Goal: Task Accomplishment & Management: Complete application form

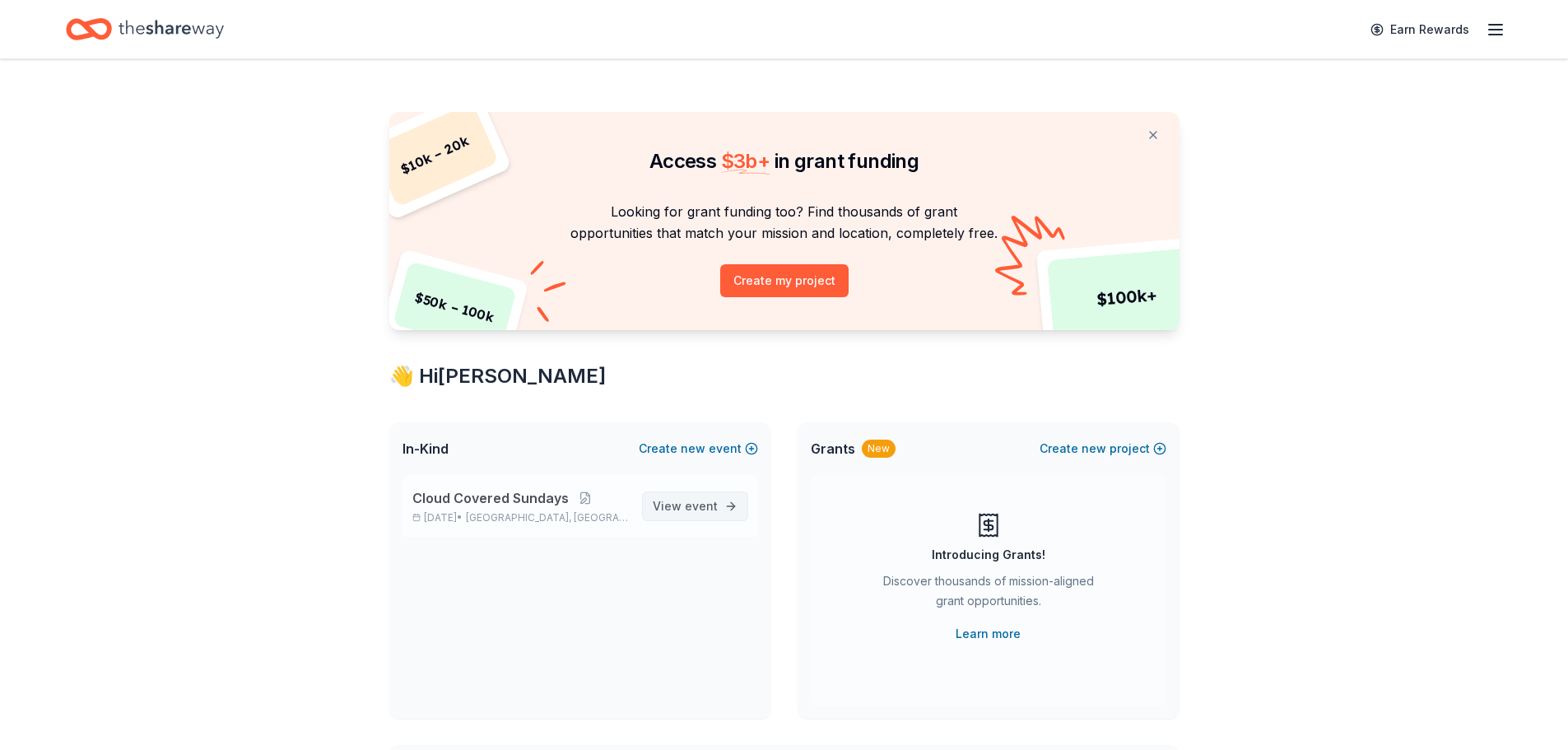
click at [664, 507] on span "View event" at bounding box center [685, 506] width 65 height 20
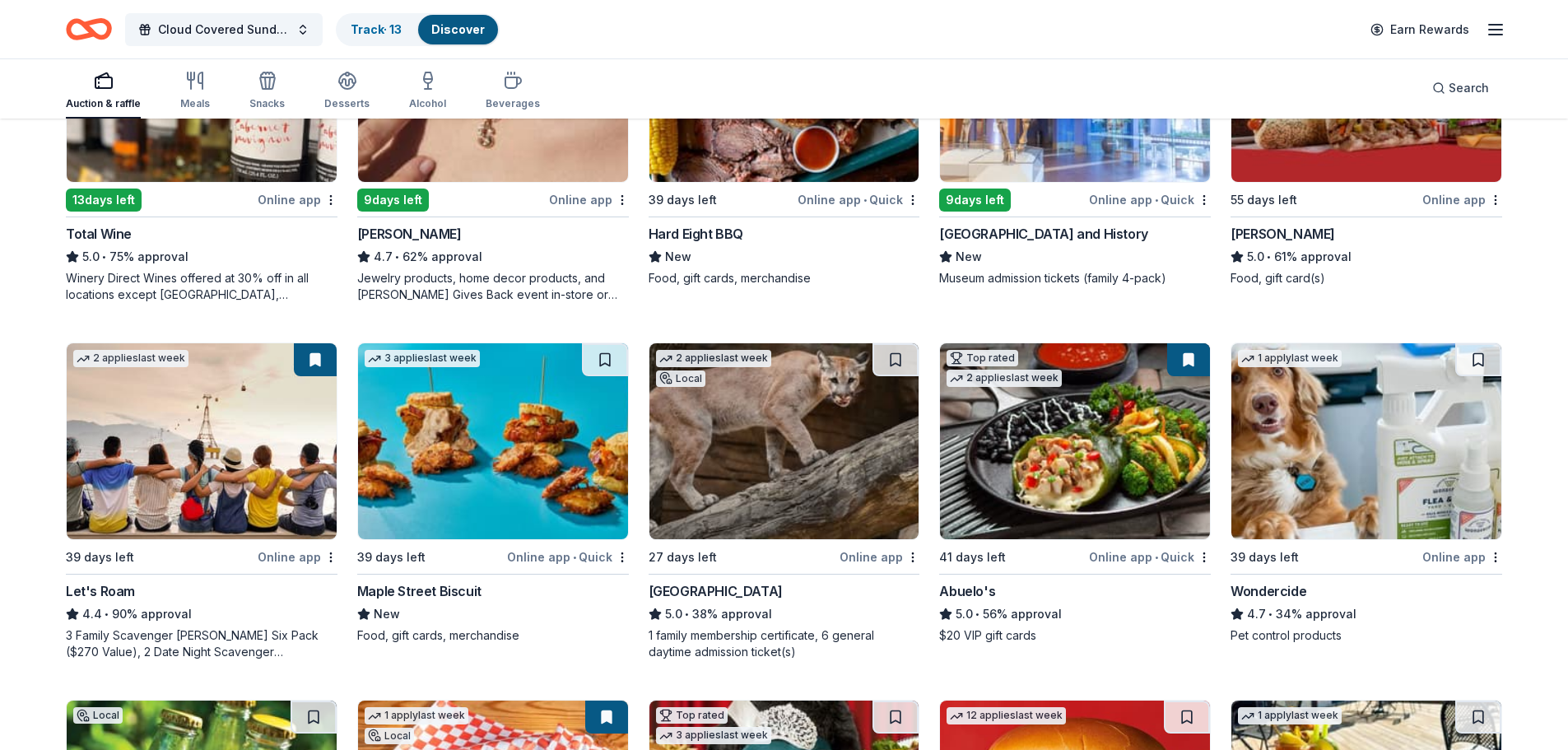
scroll to position [494, 0]
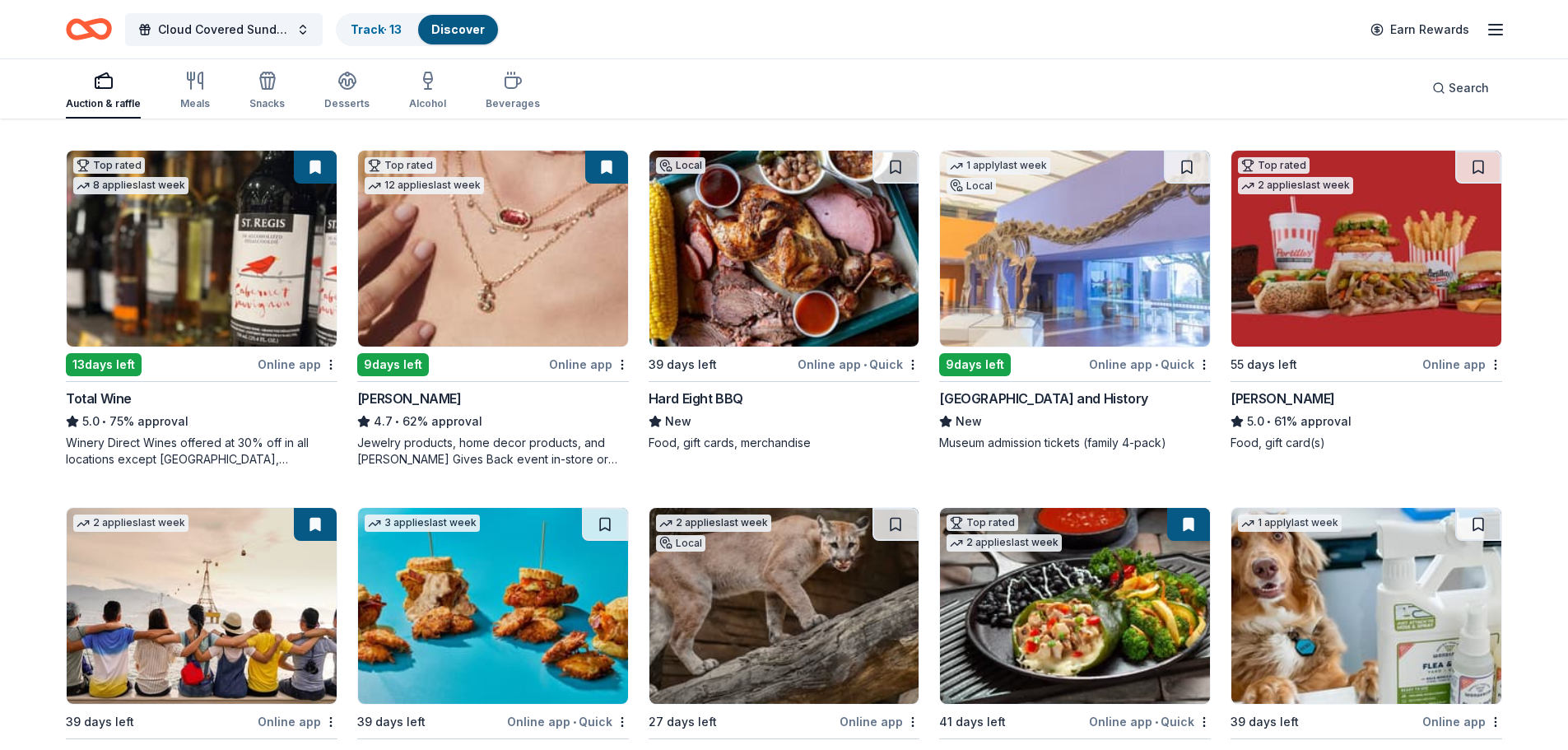
click at [740, 371] on div "39 days left" at bounding box center [722, 364] width 146 height 21
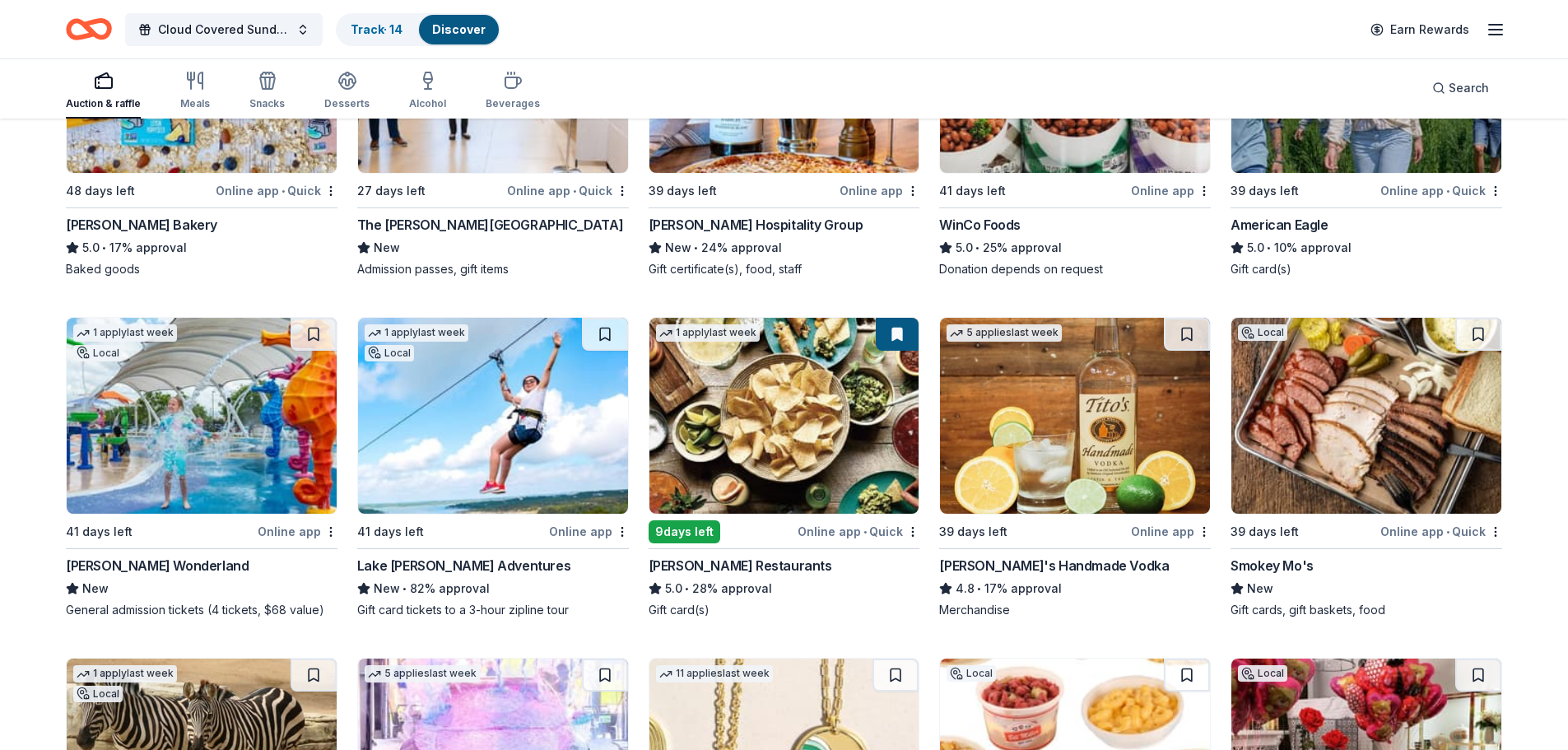
scroll to position [2585, 0]
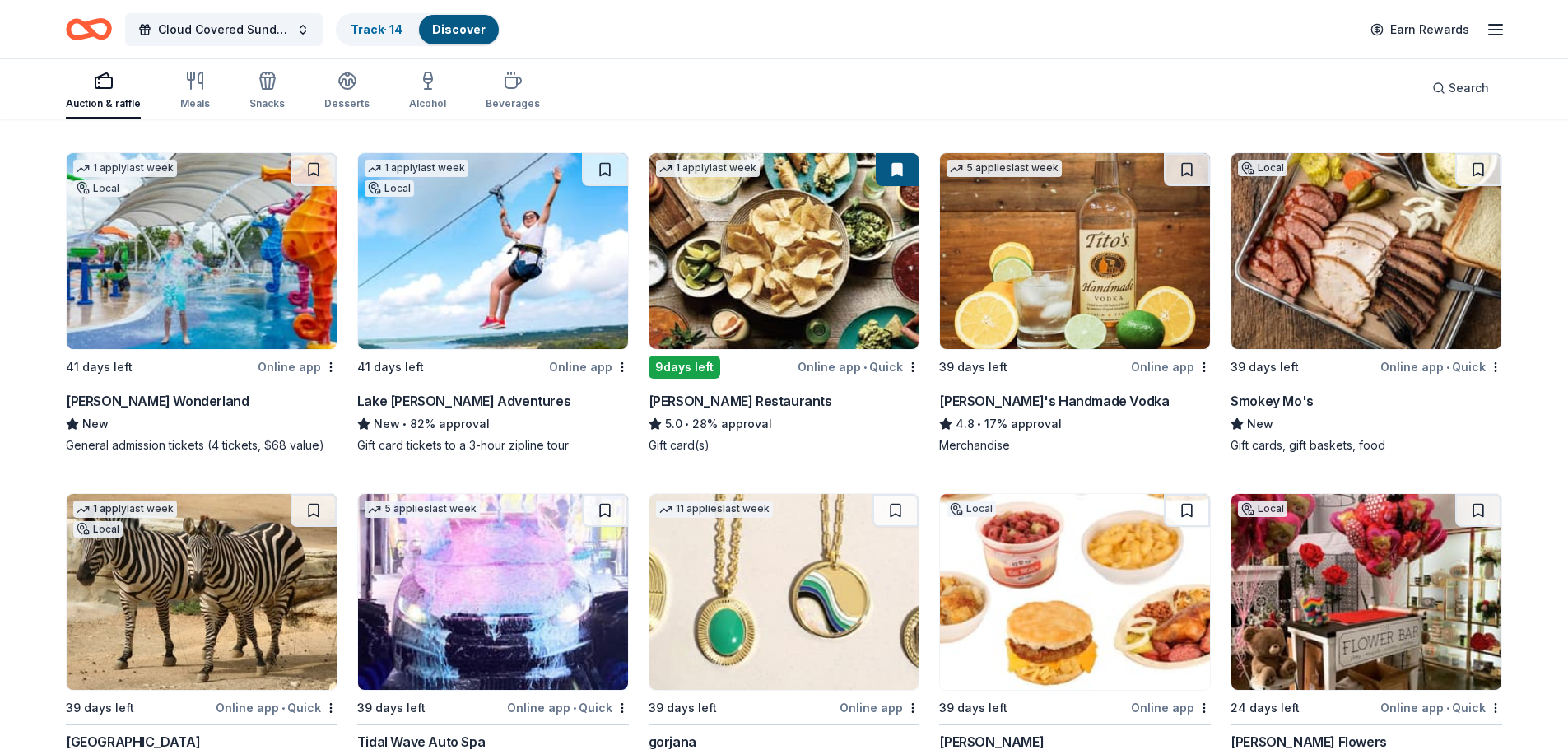
click at [730, 403] on div "[PERSON_NAME] Restaurants" at bounding box center [740, 400] width 184 height 20
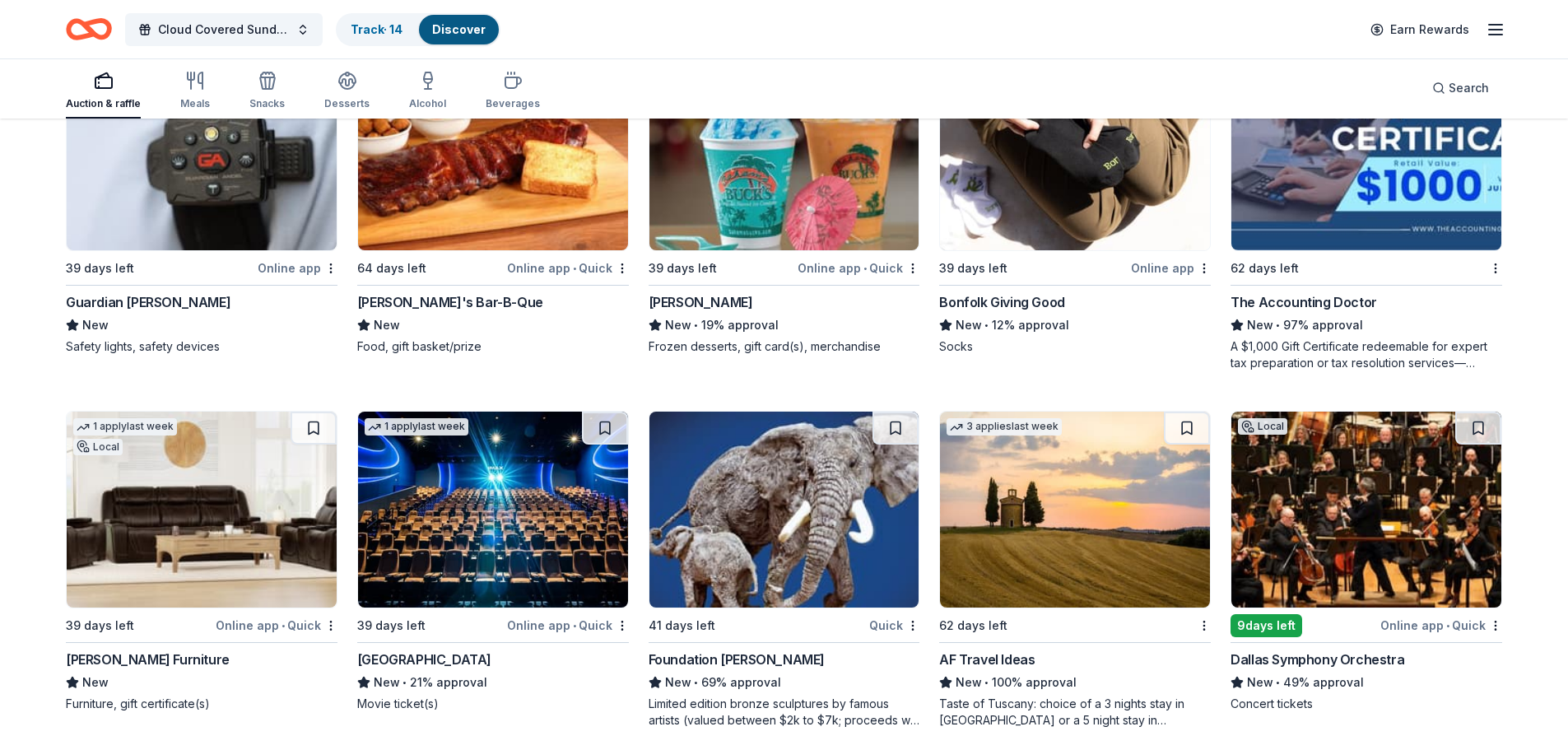
scroll to position [4244, 0]
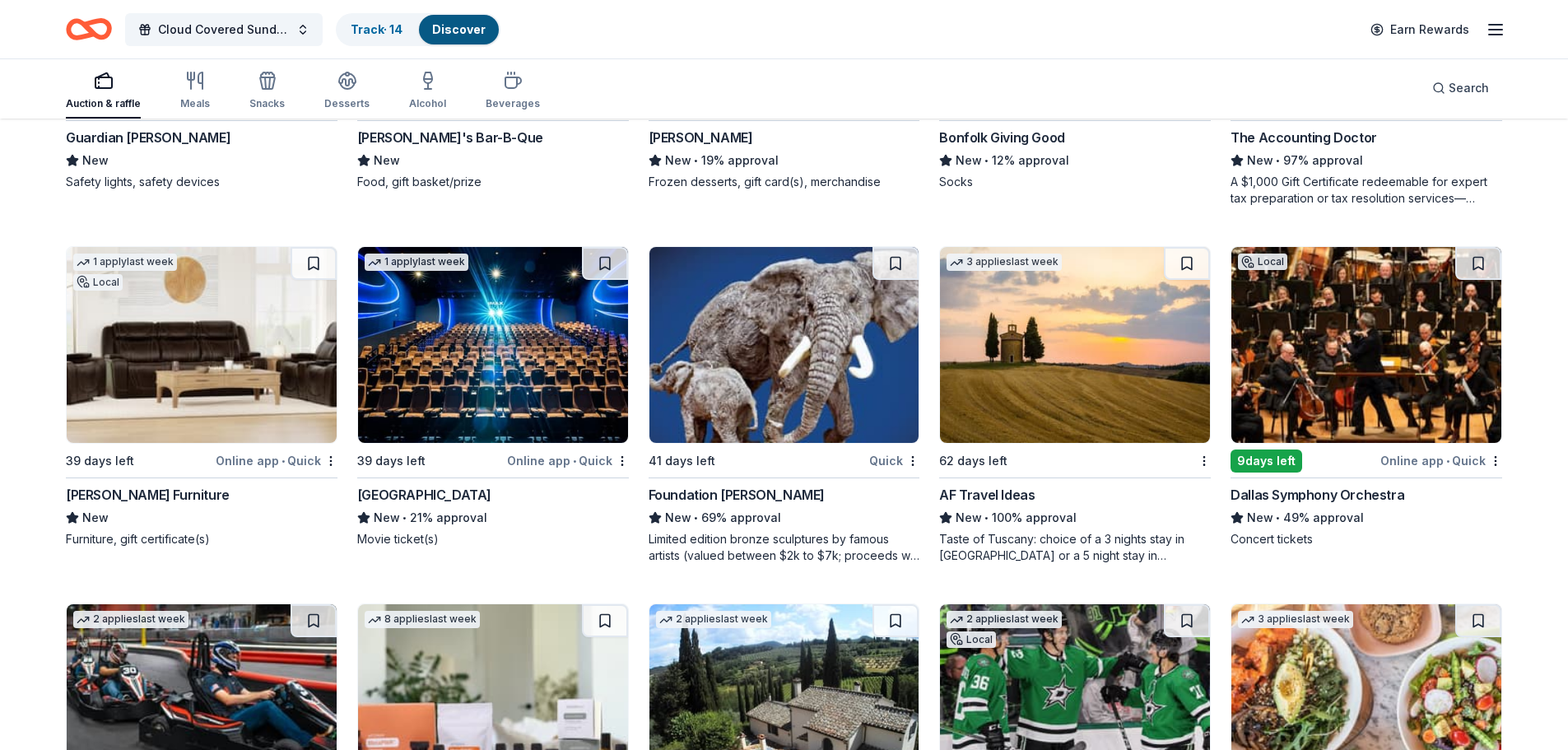
click at [730, 492] on div "Foundation [PERSON_NAME]" at bounding box center [736, 495] width 176 height 20
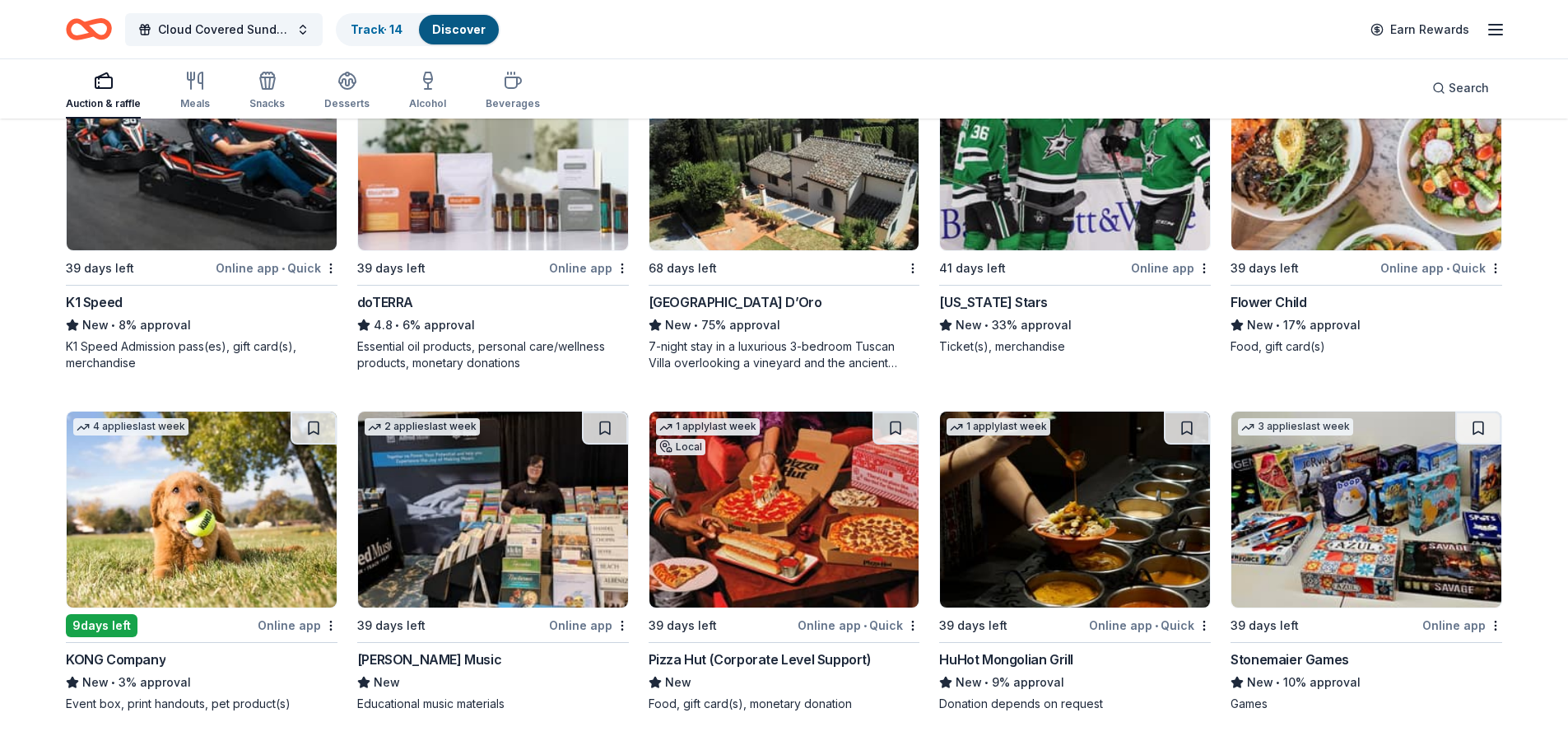
scroll to position [5123, 0]
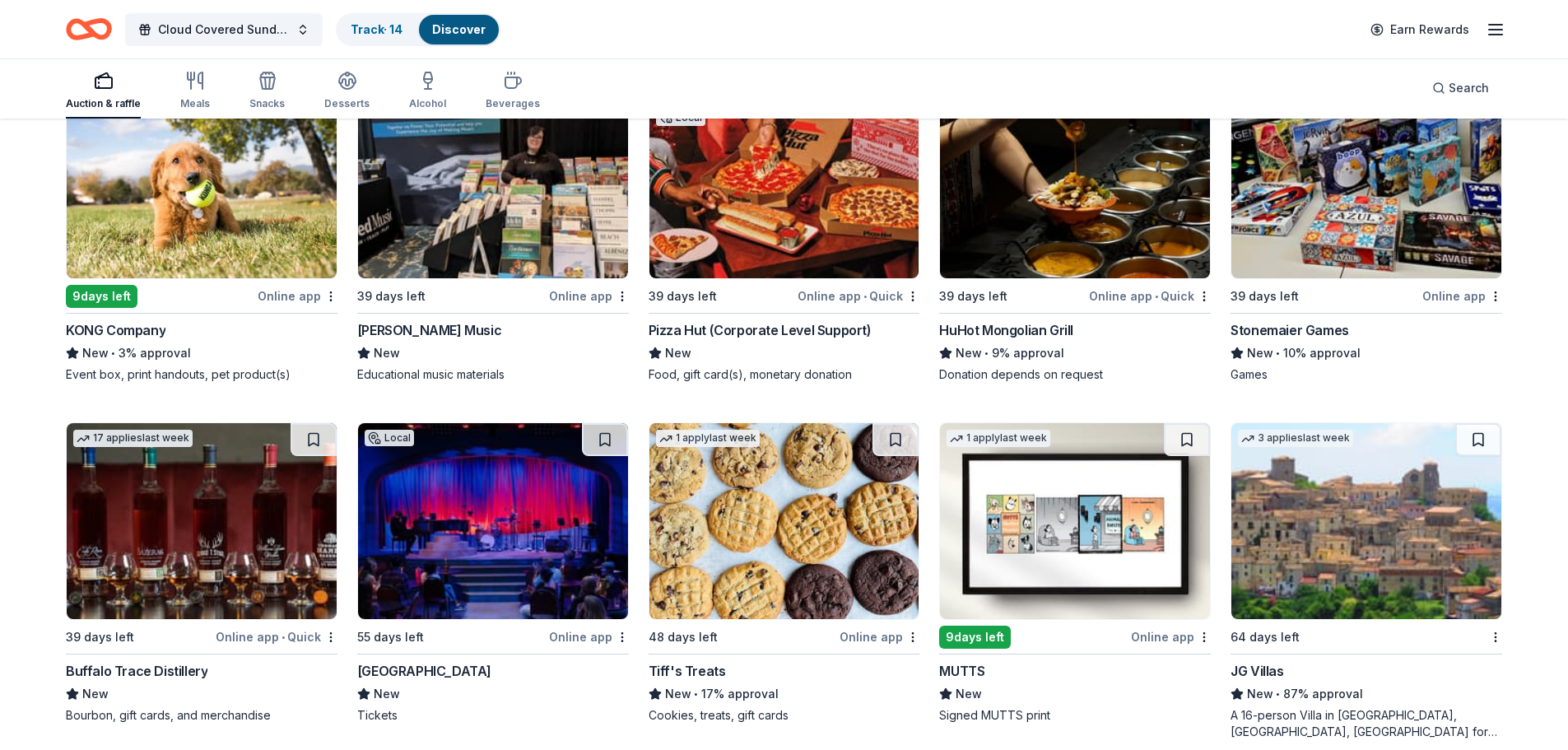
click at [120, 330] on div "KONG Company" at bounding box center [116, 330] width 100 height 20
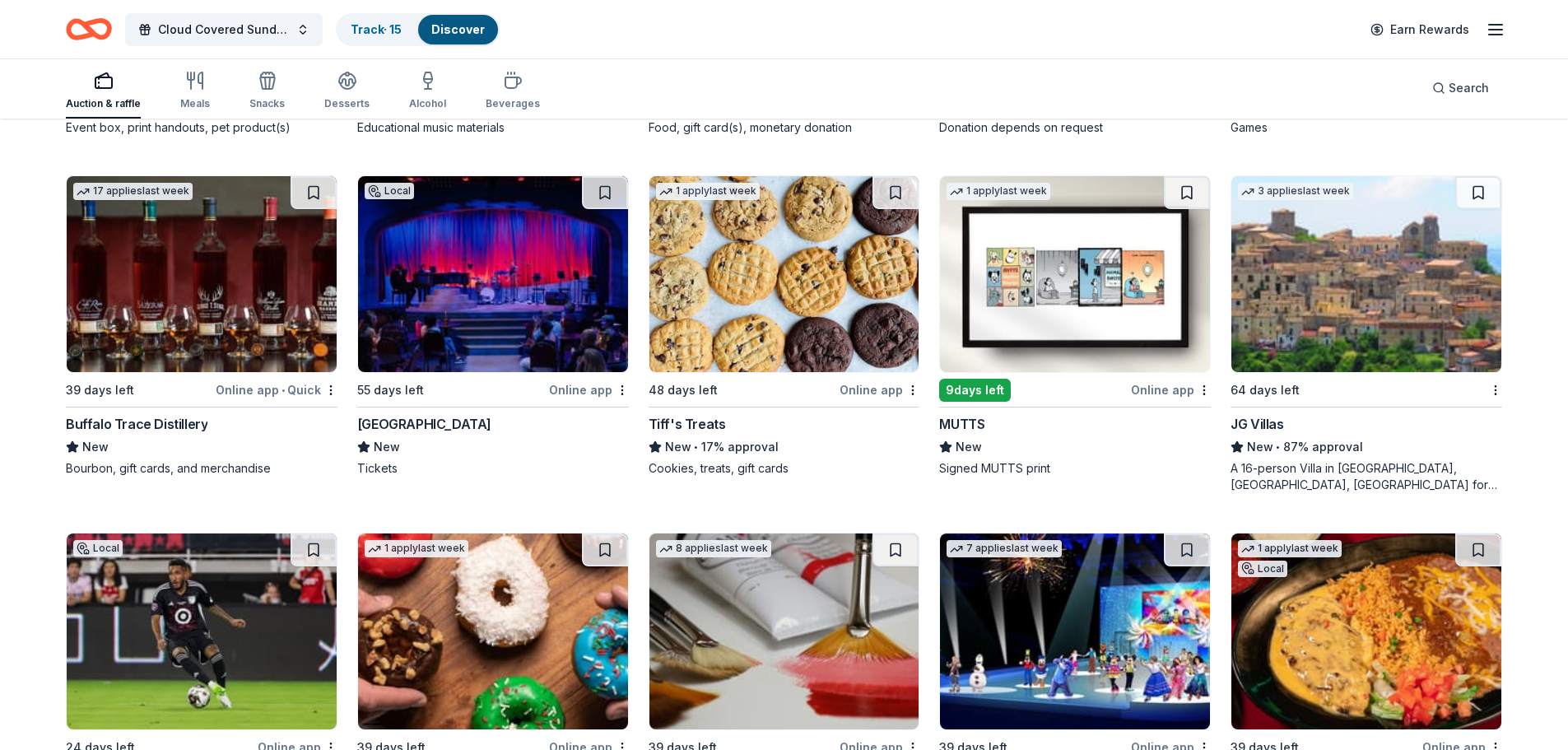
scroll to position [5452, 0]
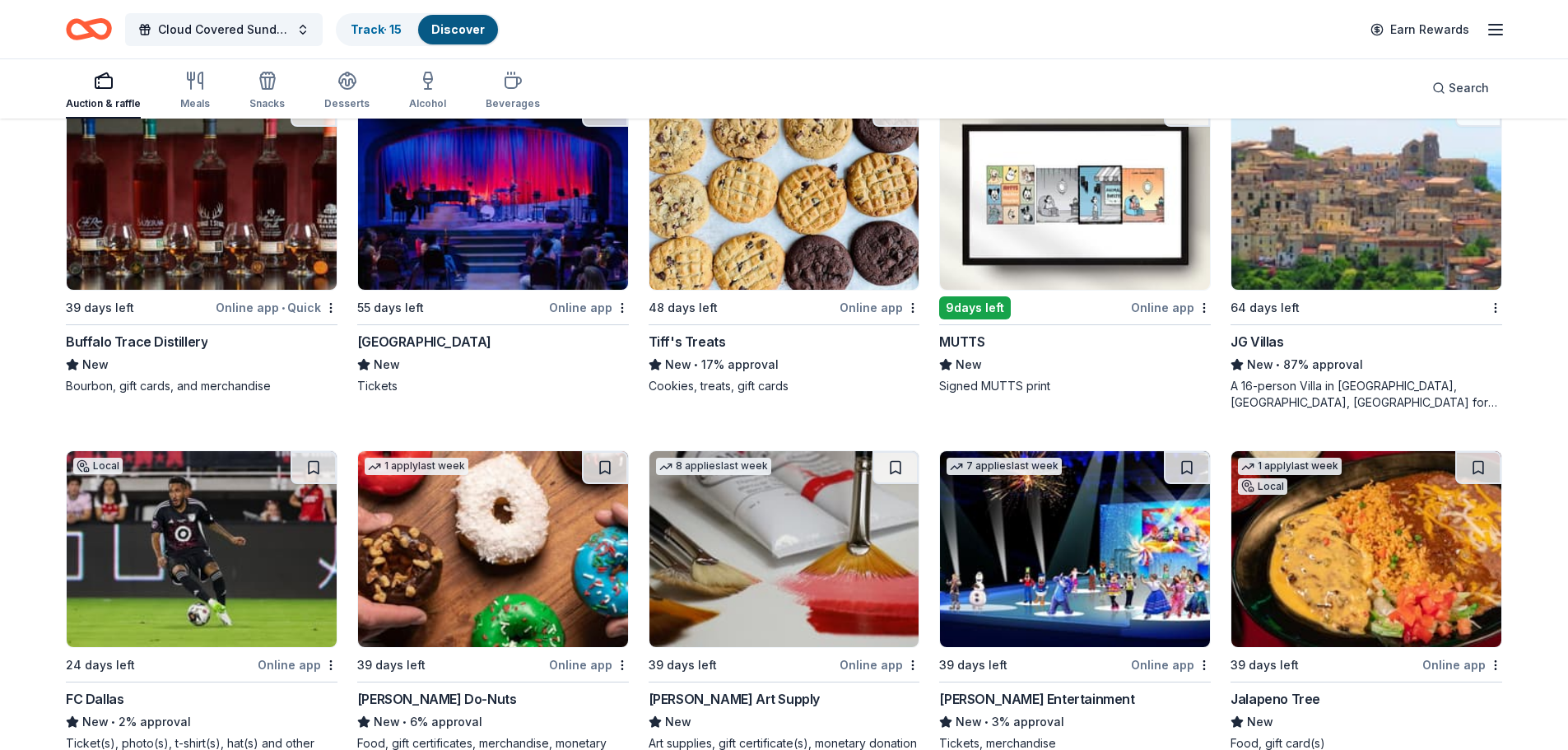
click at [454, 338] on div "[GEOGRAPHIC_DATA]" at bounding box center [425, 342] width 134 height 20
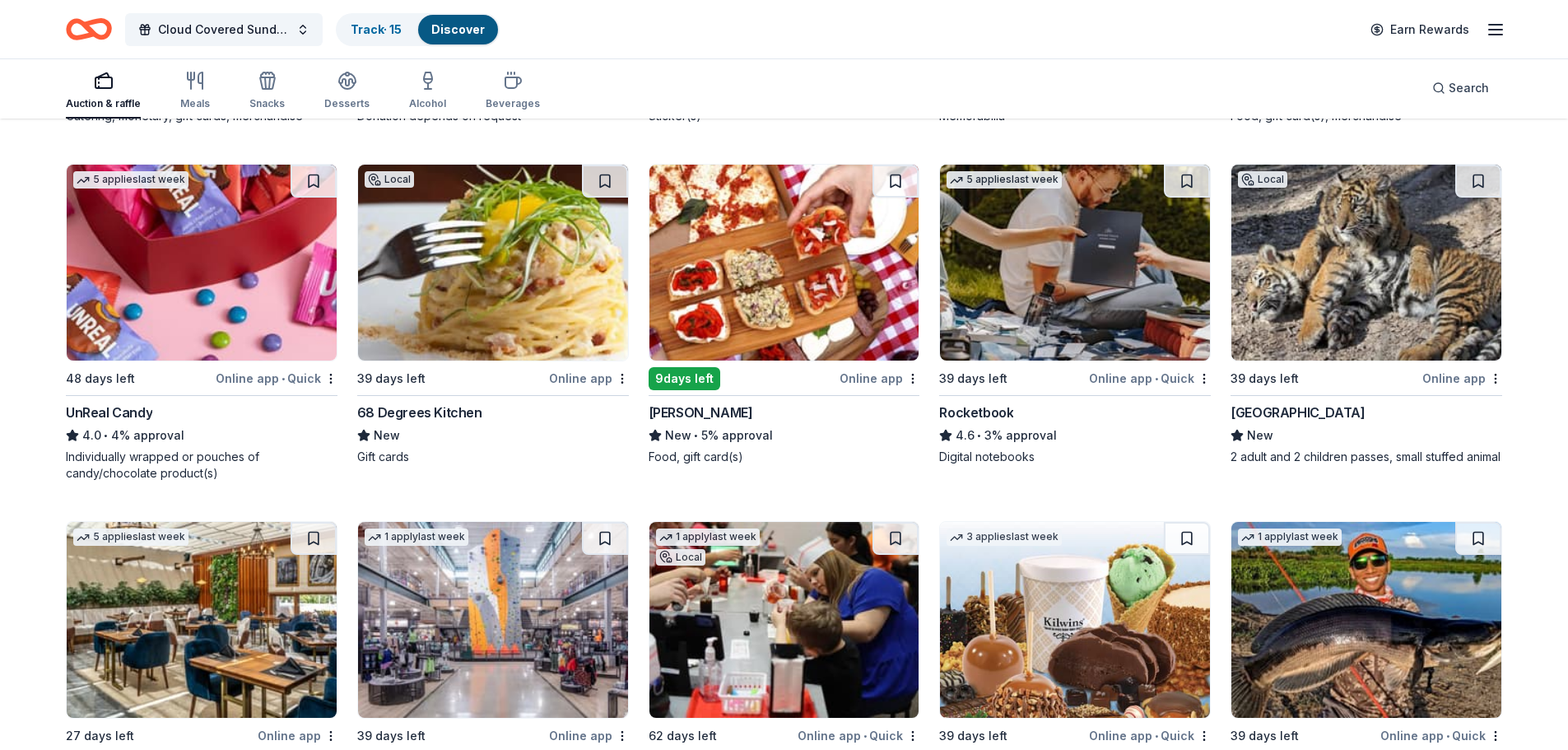
scroll to position [7339, 0]
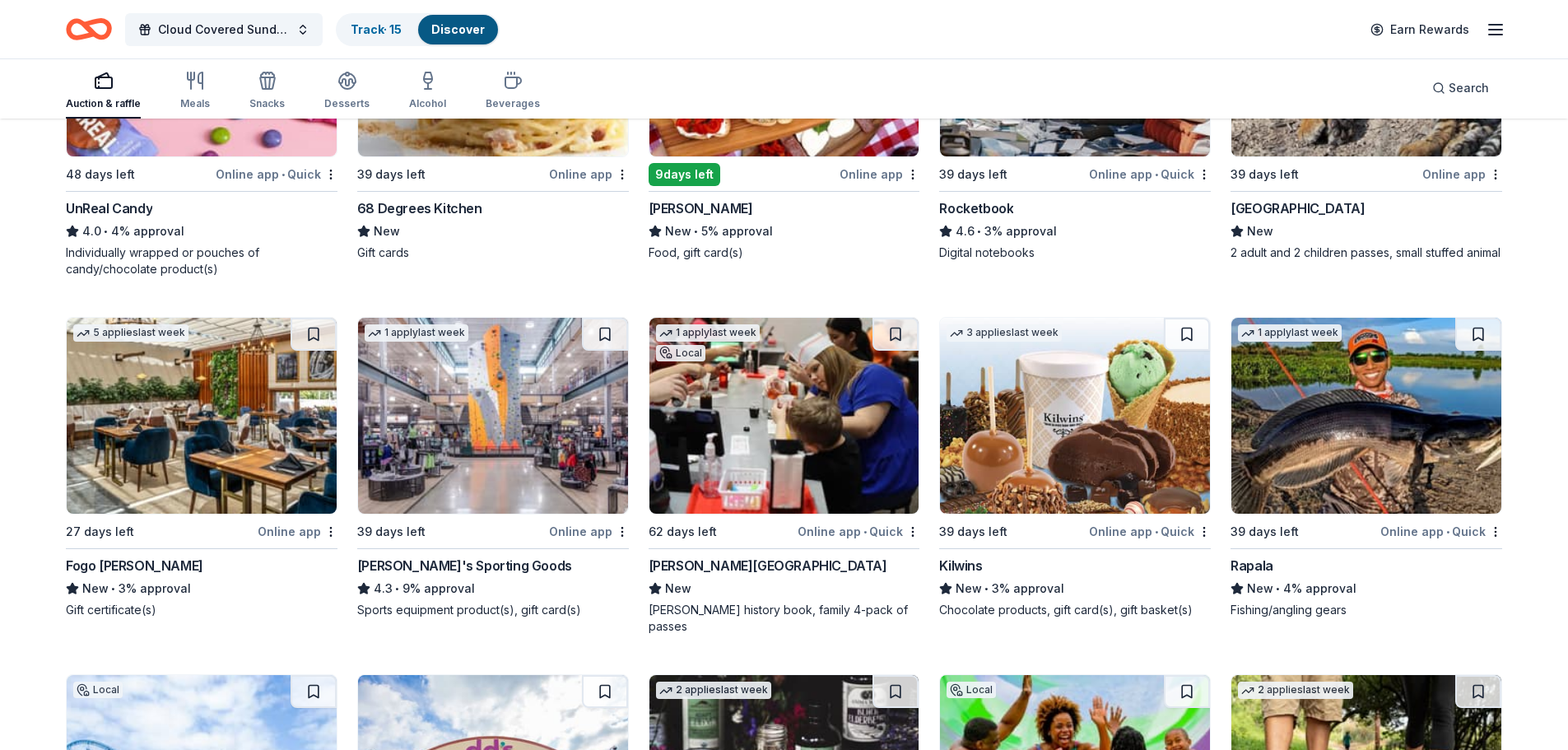
click at [1260, 565] on div "Rapala" at bounding box center [1252, 565] width 43 height 20
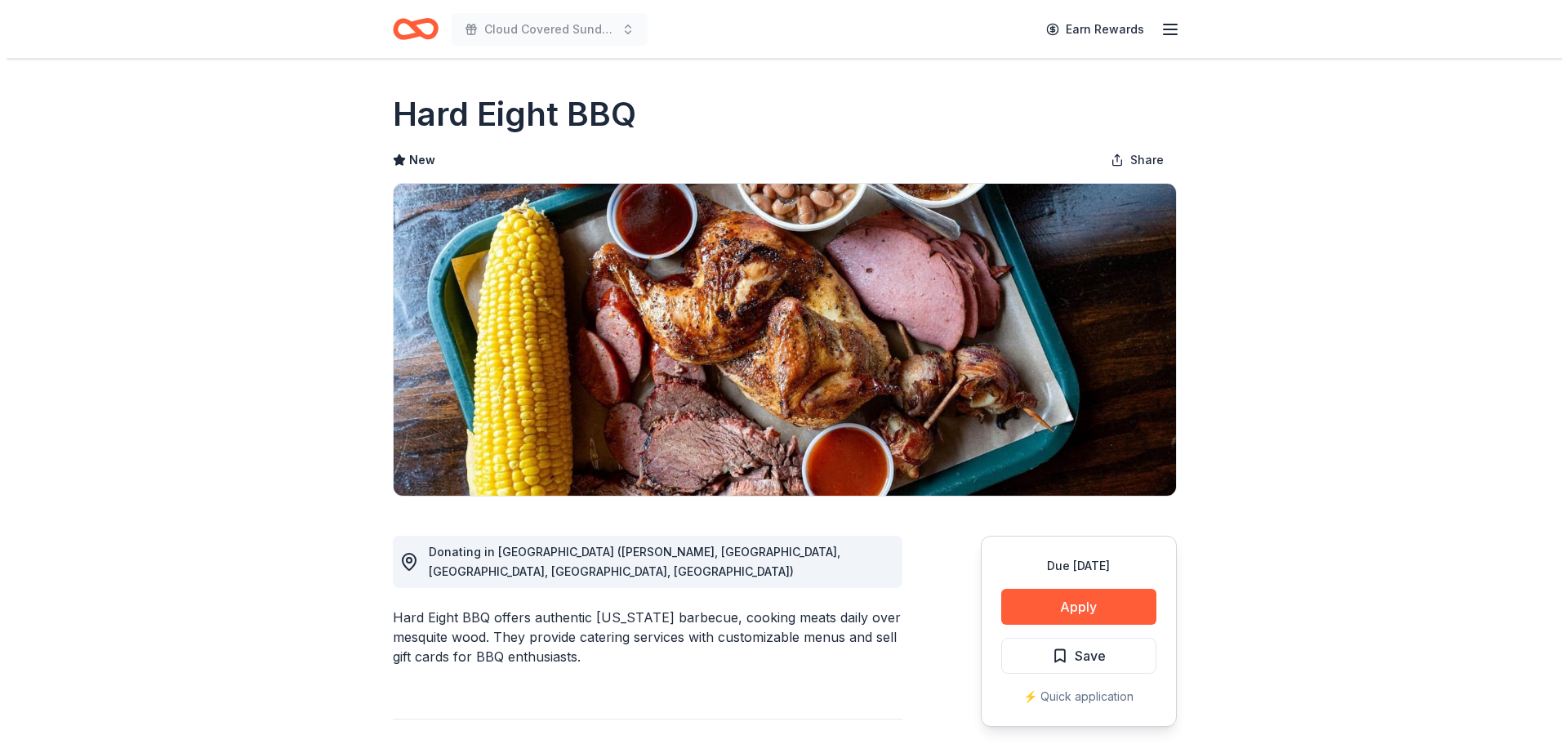
scroll to position [245, 0]
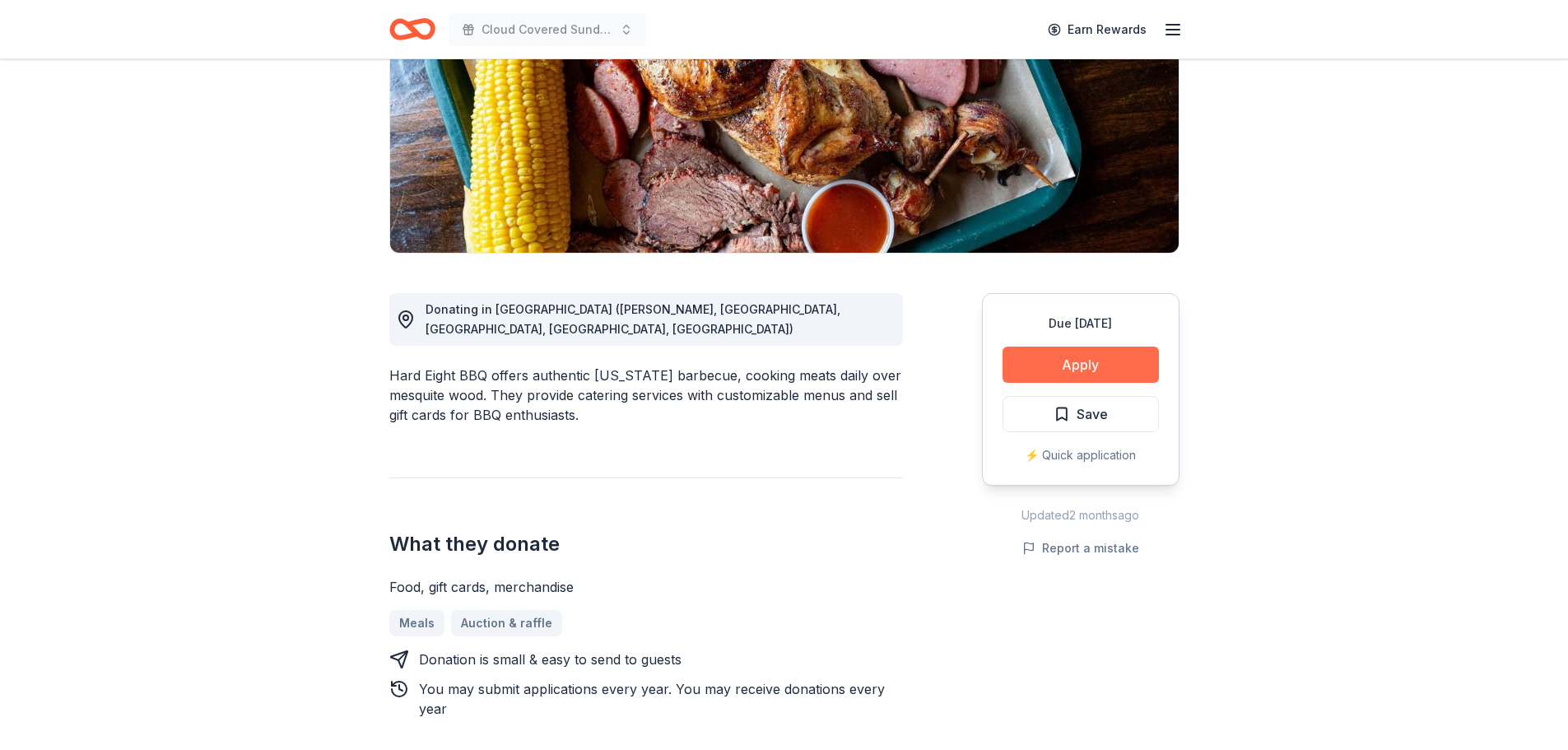
click at [1093, 358] on button "Apply" at bounding box center [1080, 365] width 156 height 37
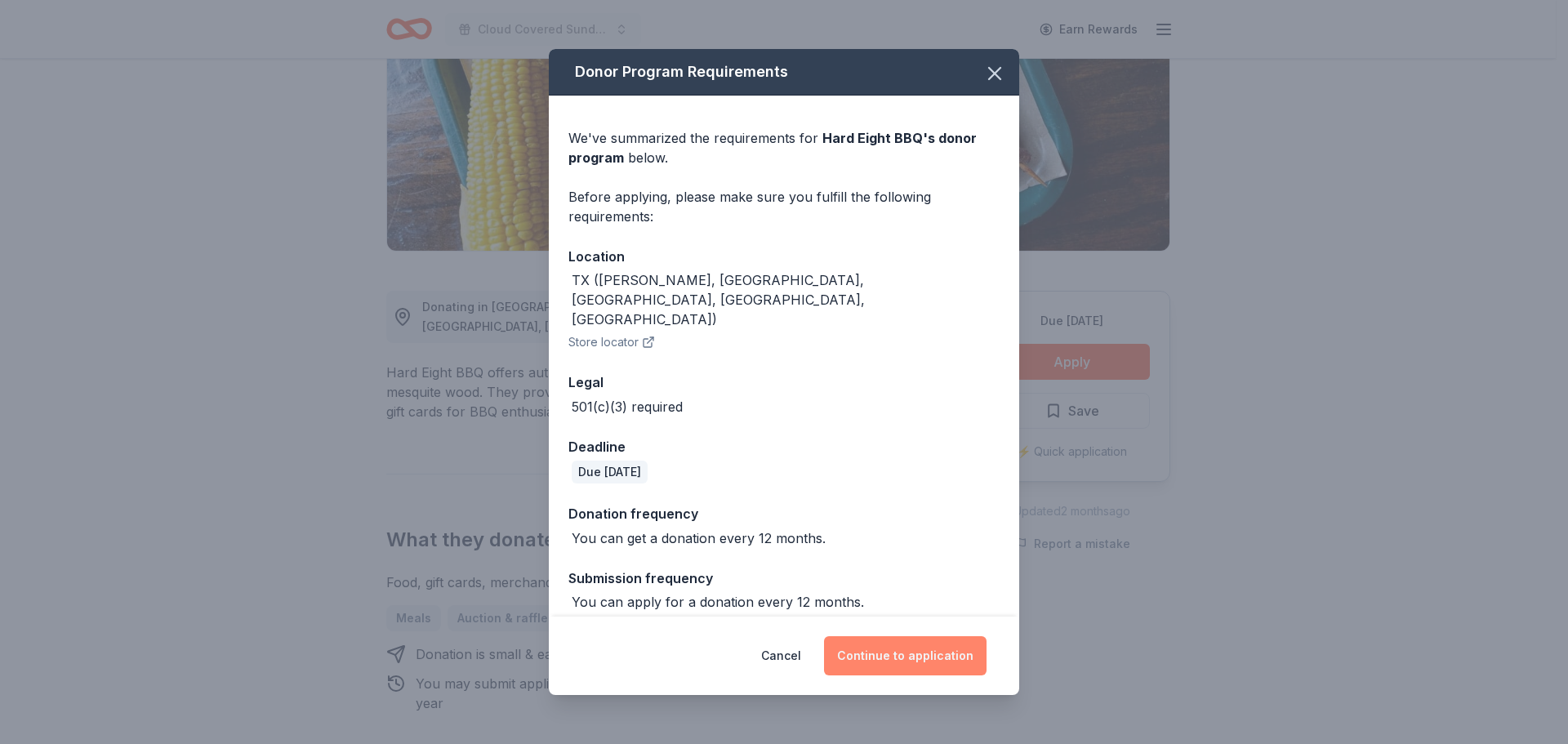
click at [895, 639] on button "Continue to application" at bounding box center [905, 656] width 163 height 39
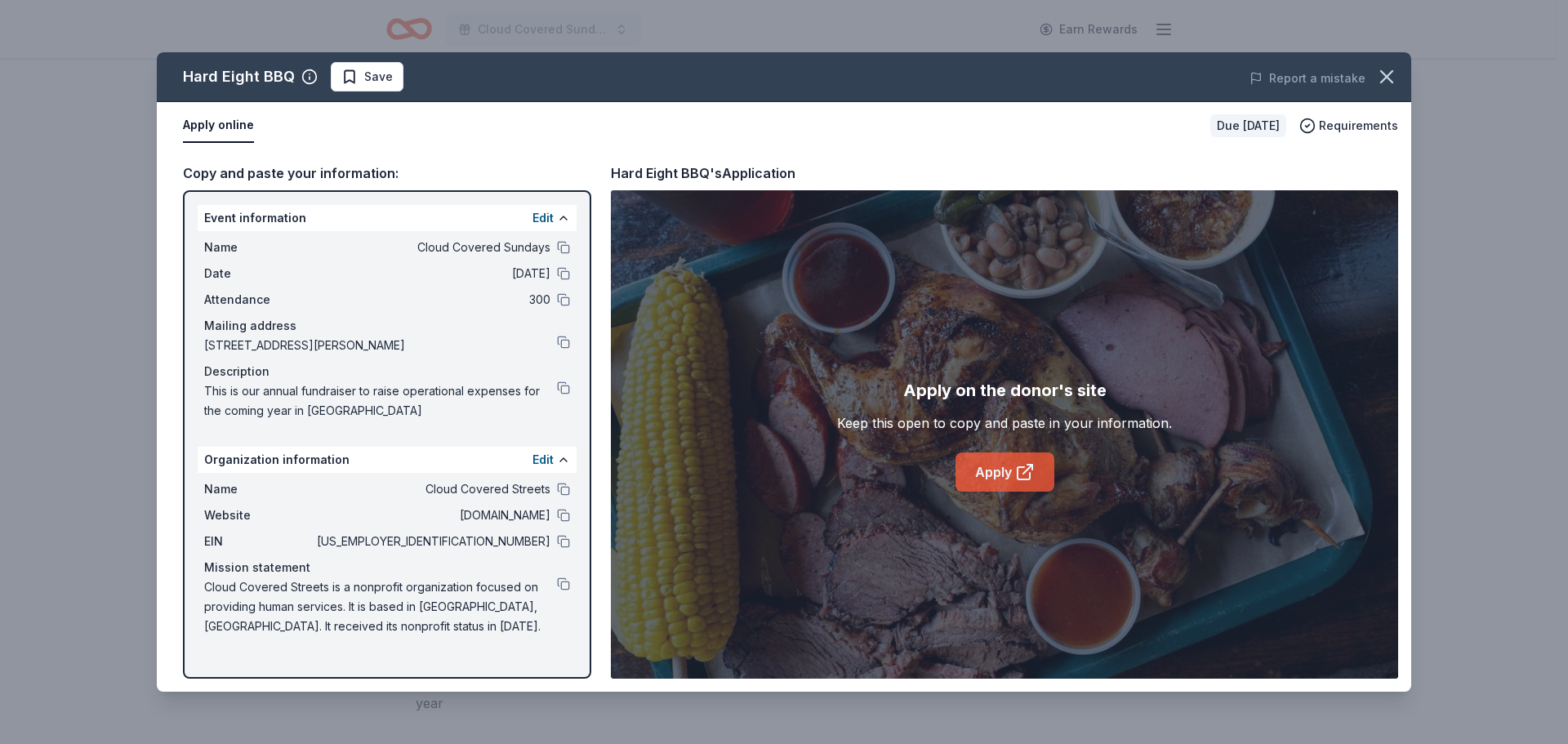
click at [998, 473] on link "Apply" at bounding box center [1005, 472] width 99 height 39
click at [1388, 80] on icon "button" at bounding box center [1387, 76] width 12 height 12
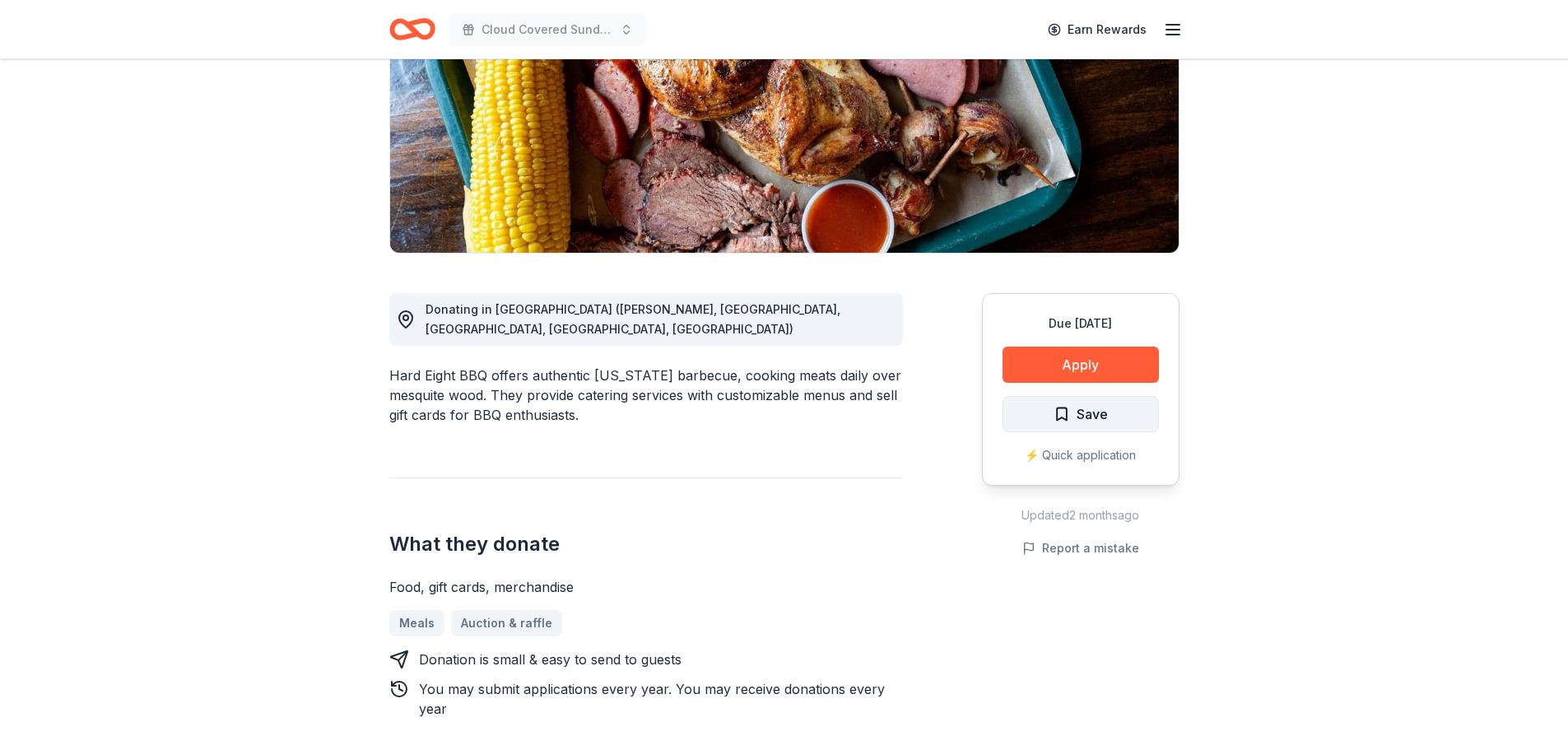
click at [1066, 413] on span "Save" at bounding box center [1080, 414] width 54 height 21
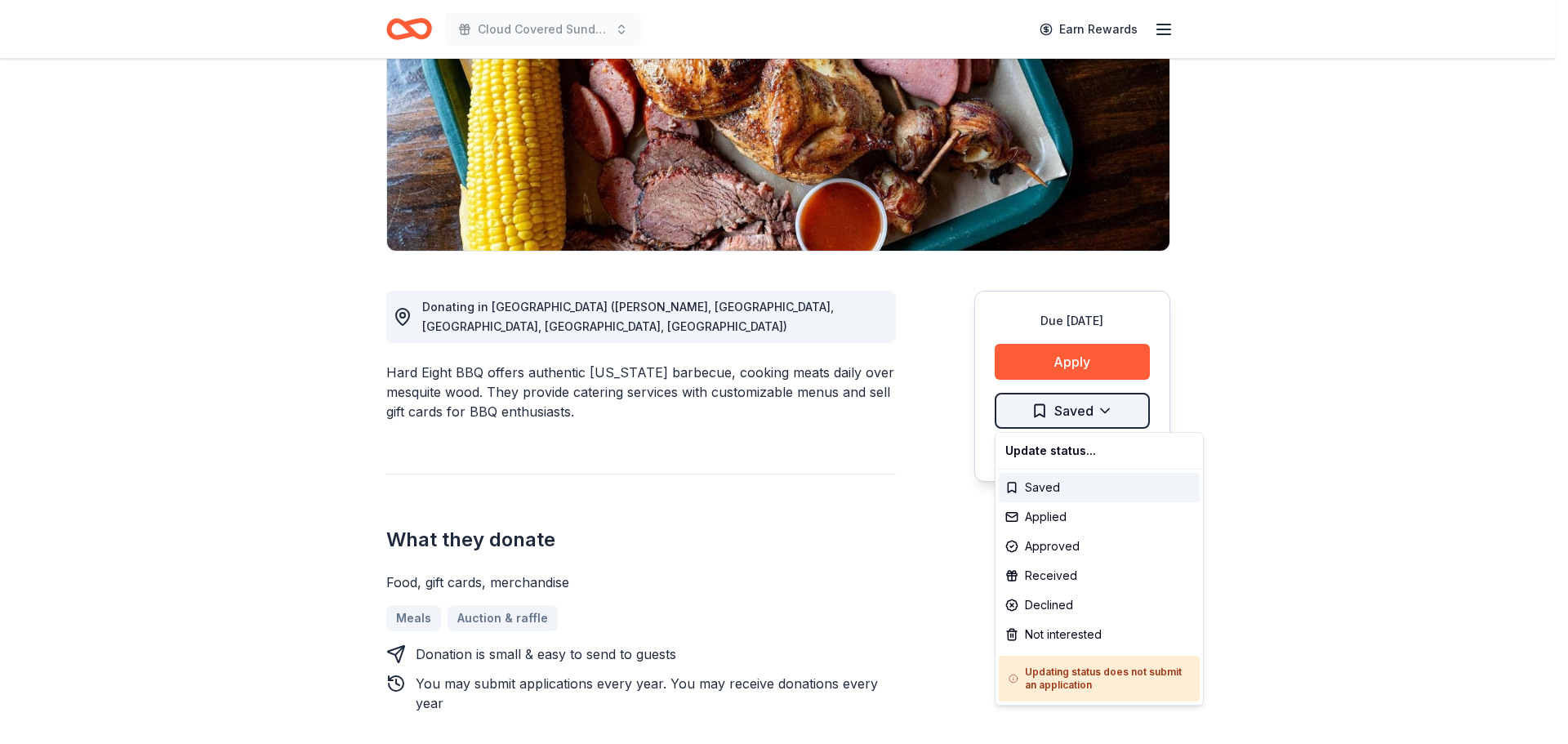
click at [1112, 410] on html "Cloud Covered Sundays Earn Rewards Due in 39 days Share Hard Eight BBQ New Shar…" at bounding box center [784, 127] width 1568 height 744
click at [1058, 511] on div "Applied" at bounding box center [1099, 517] width 201 height 29
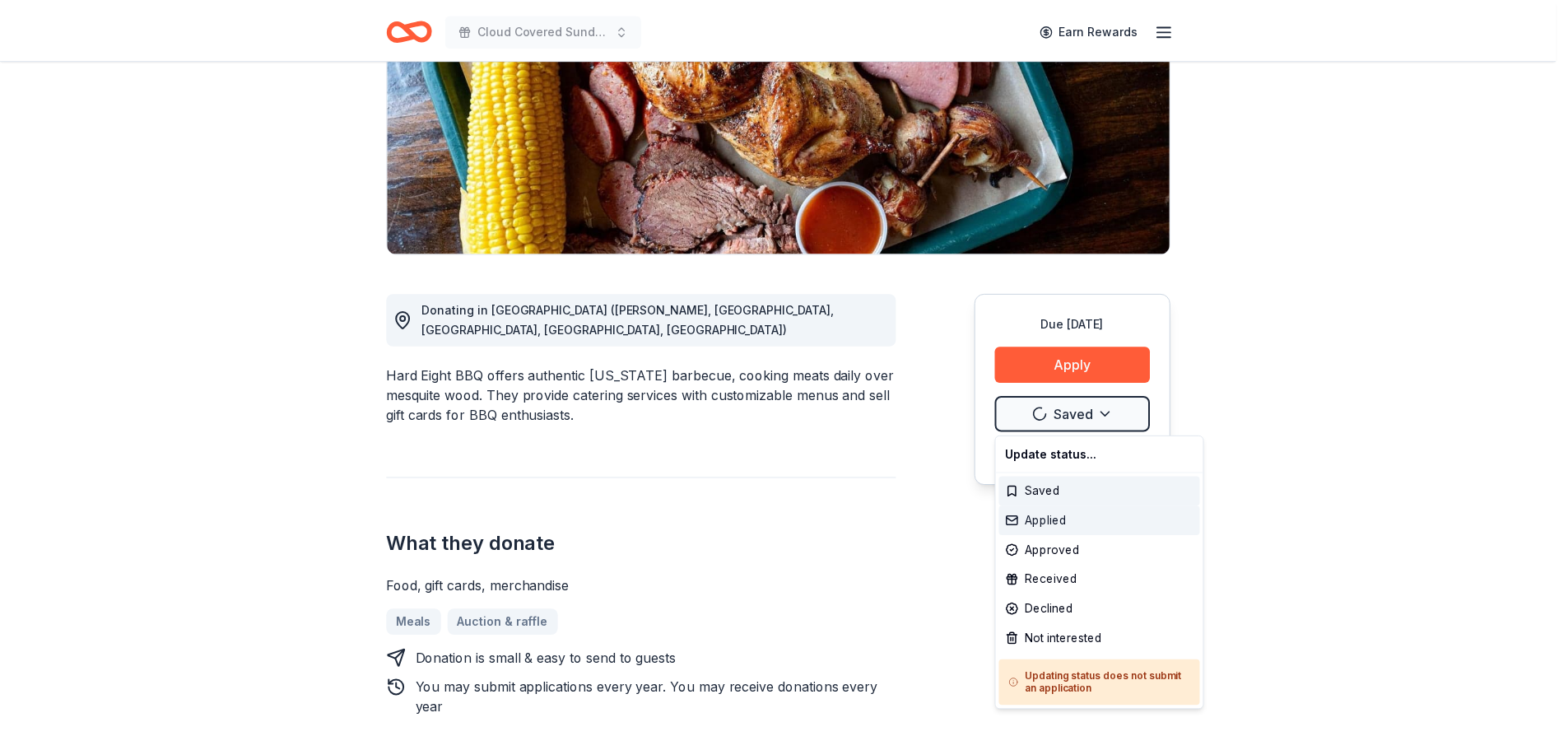
scroll to position [0, 0]
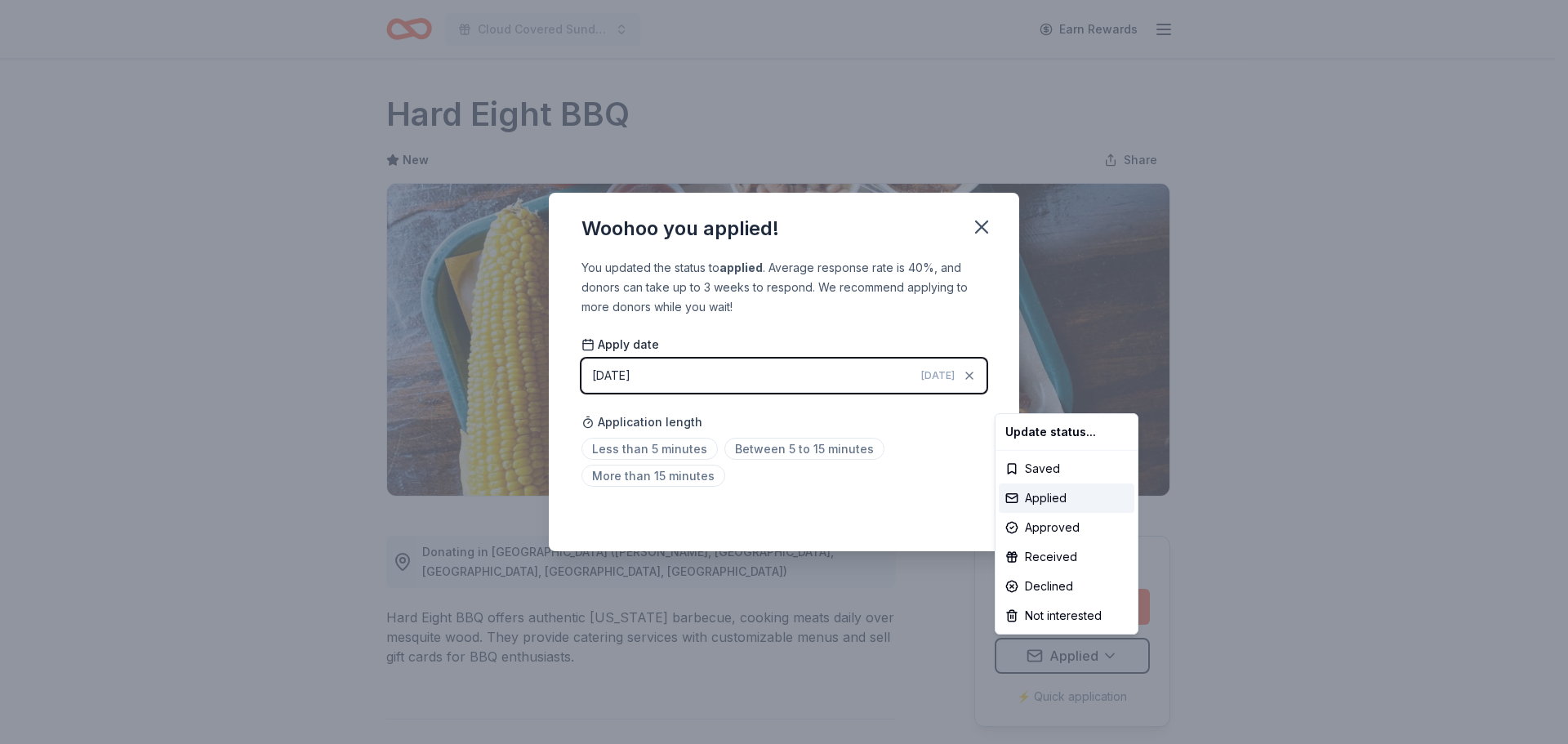
click at [873, 502] on html "Cloud Covered Sundays Earn Rewards Due in 39 days Share Hard Eight BBQ New Shar…" at bounding box center [784, 372] width 1568 height 744
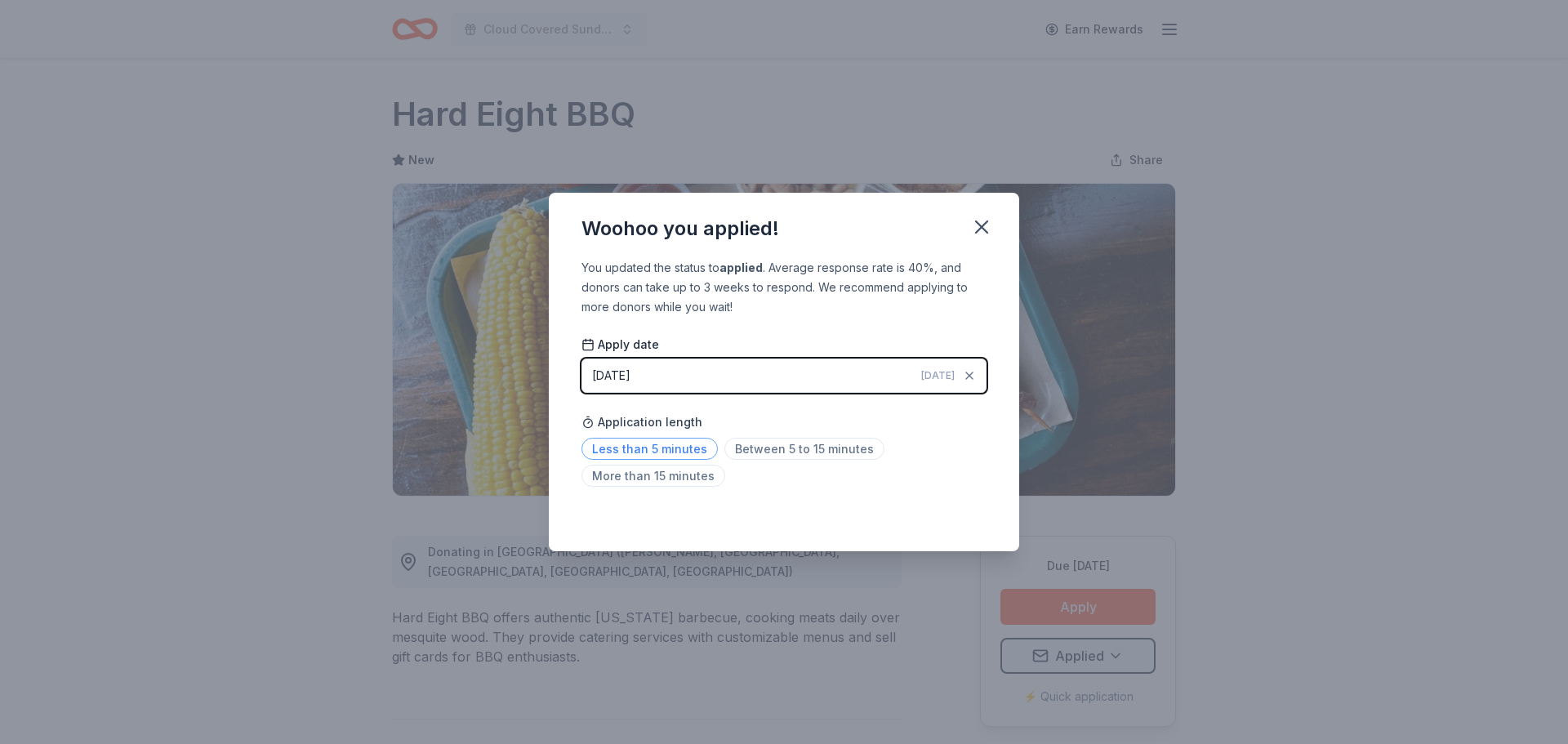
click at [673, 449] on span "Less than 5 minutes" at bounding box center [649, 449] width 136 height 22
click at [979, 226] on icon "button" at bounding box center [981, 226] width 12 height 12
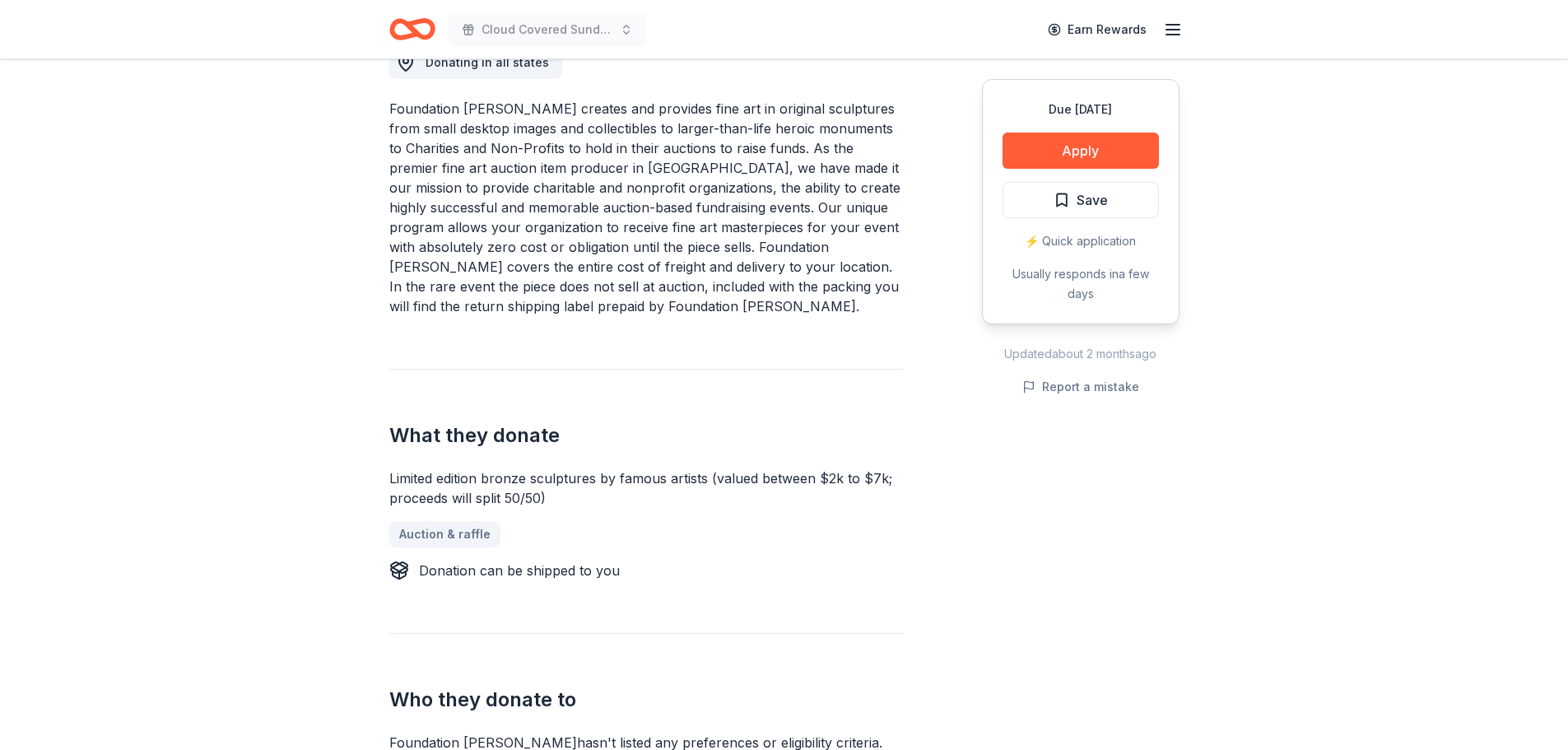
scroll to position [411, 0]
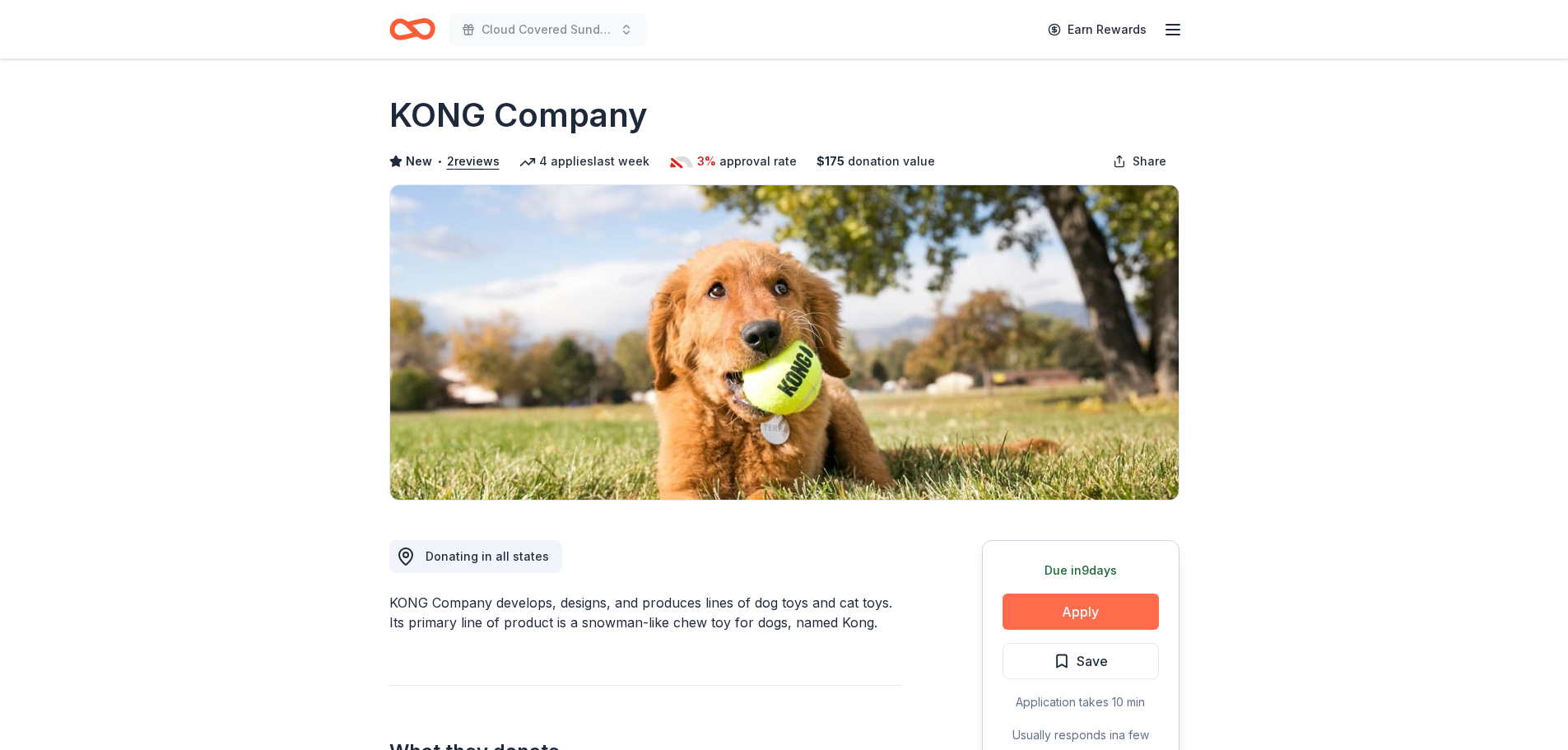
click at [1085, 612] on button "Apply" at bounding box center [1080, 611] width 156 height 37
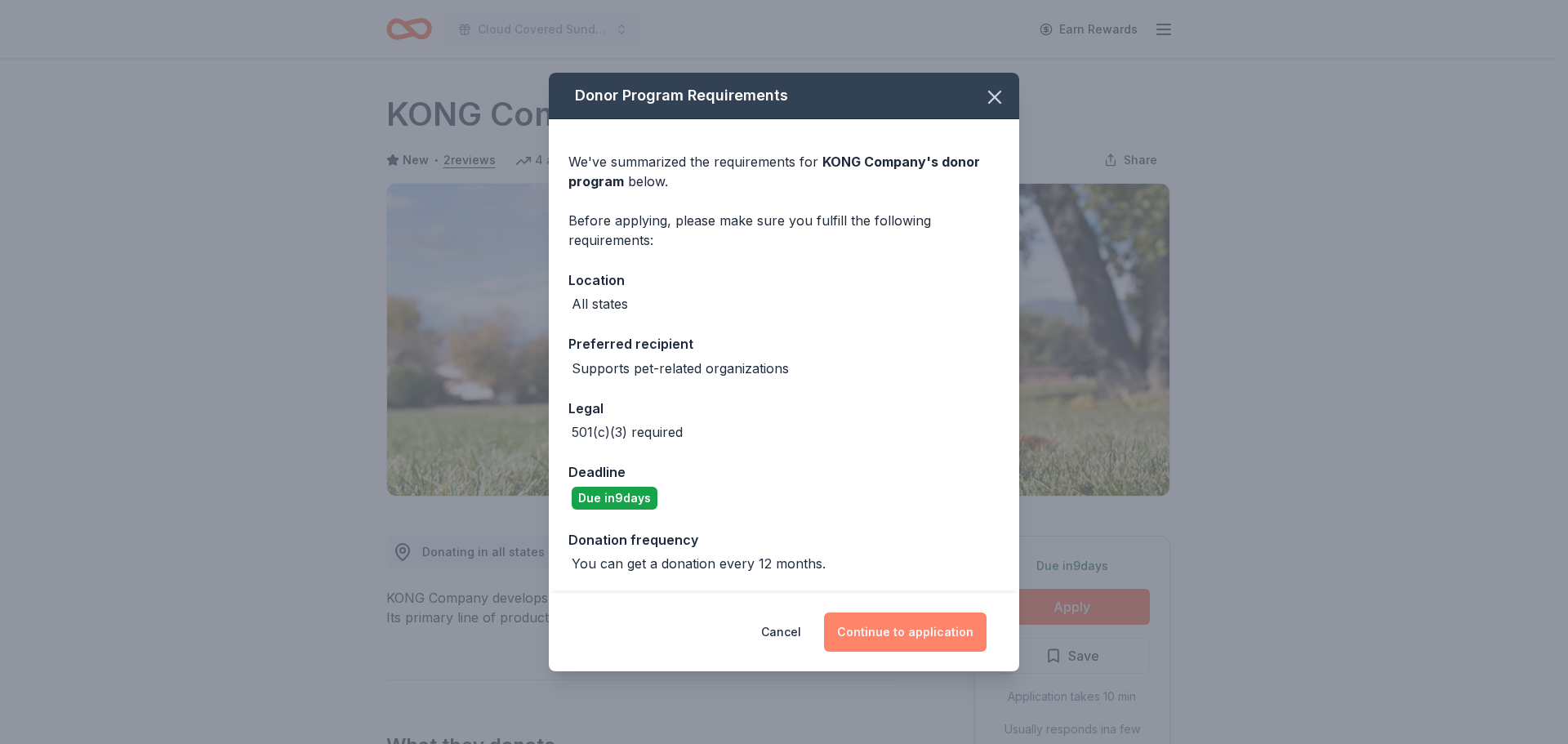
click at [915, 628] on button "Continue to application" at bounding box center [905, 632] width 163 height 39
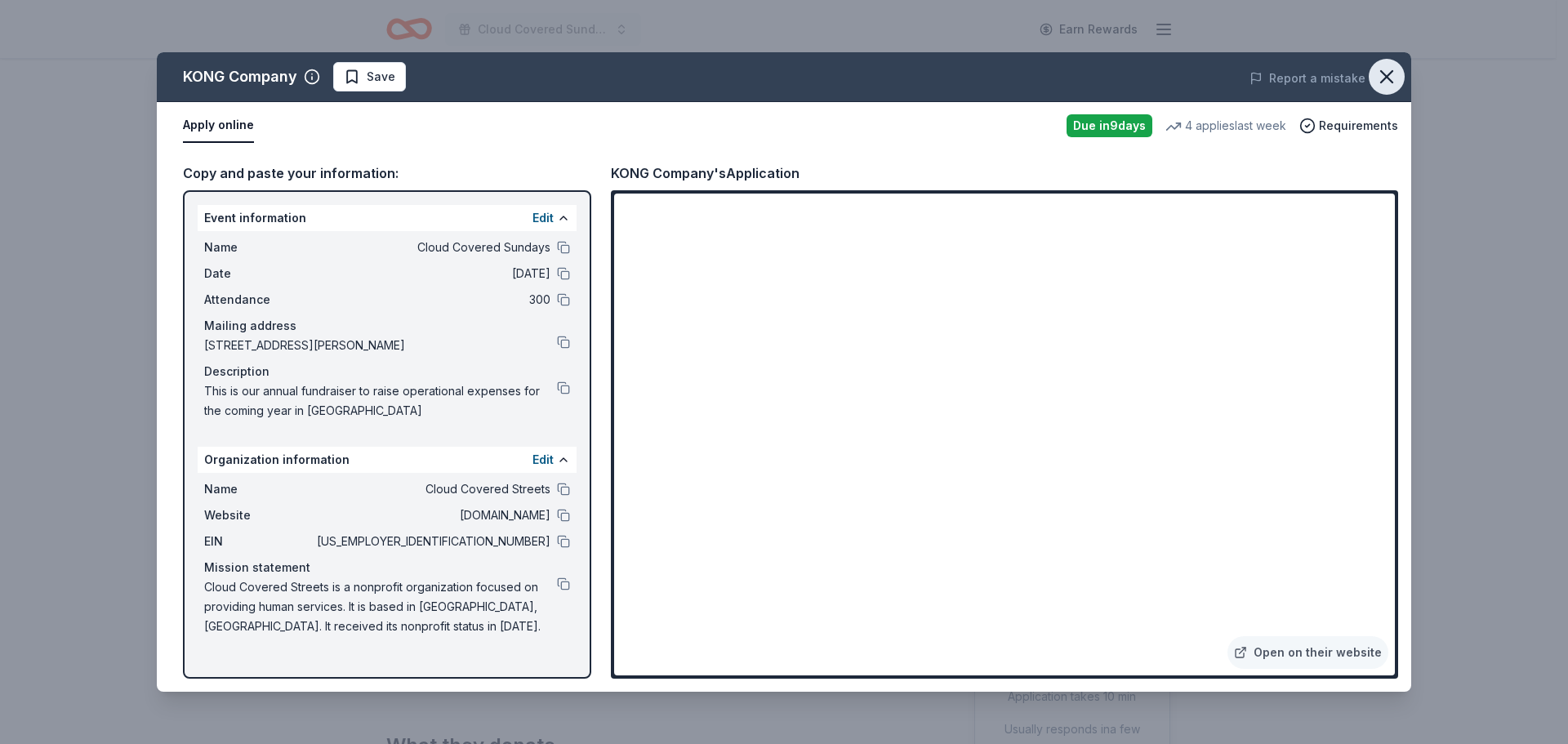
click at [1387, 79] on icon "button" at bounding box center [1387, 76] width 12 height 12
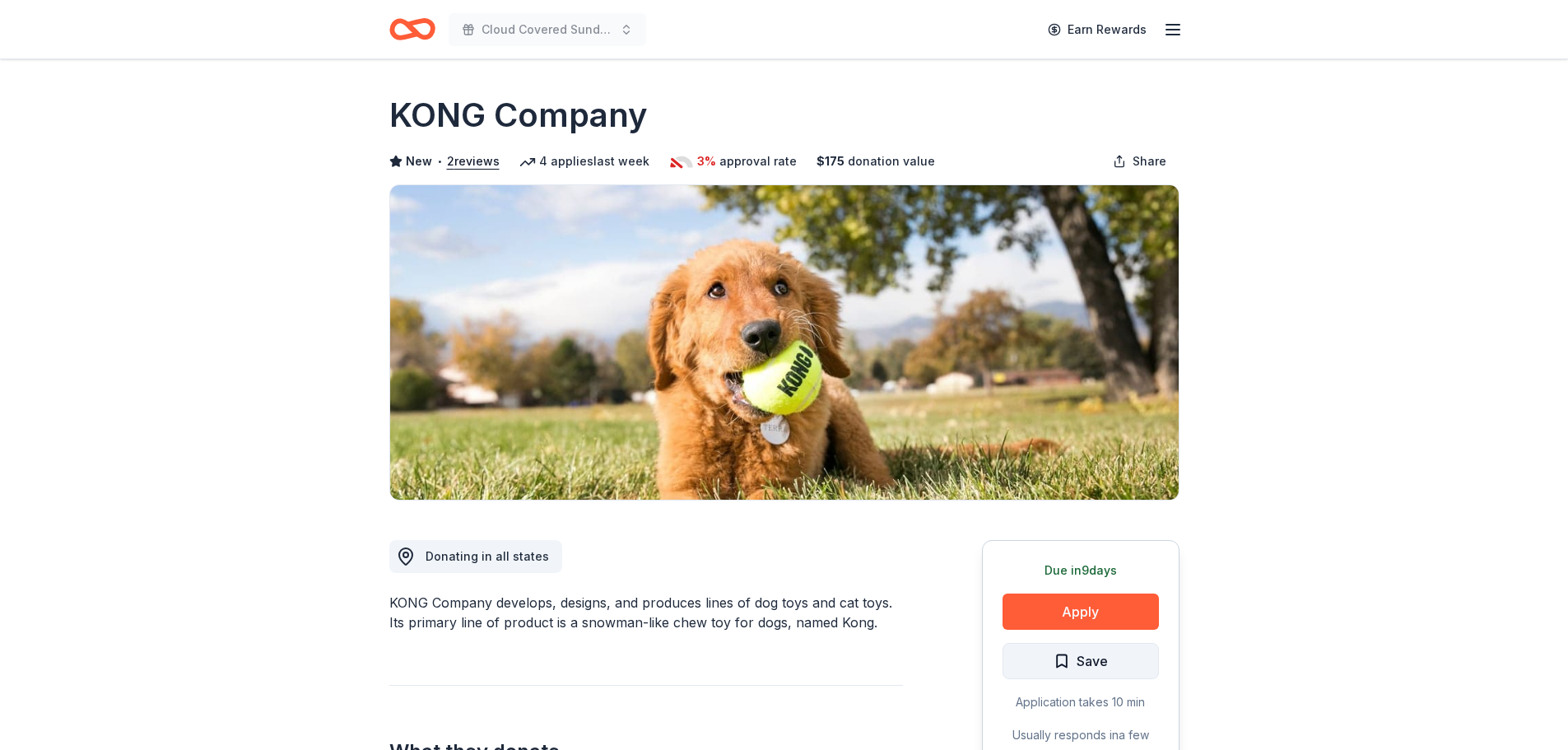
click at [1100, 664] on span "Save" at bounding box center [1092, 661] width 31 height 21
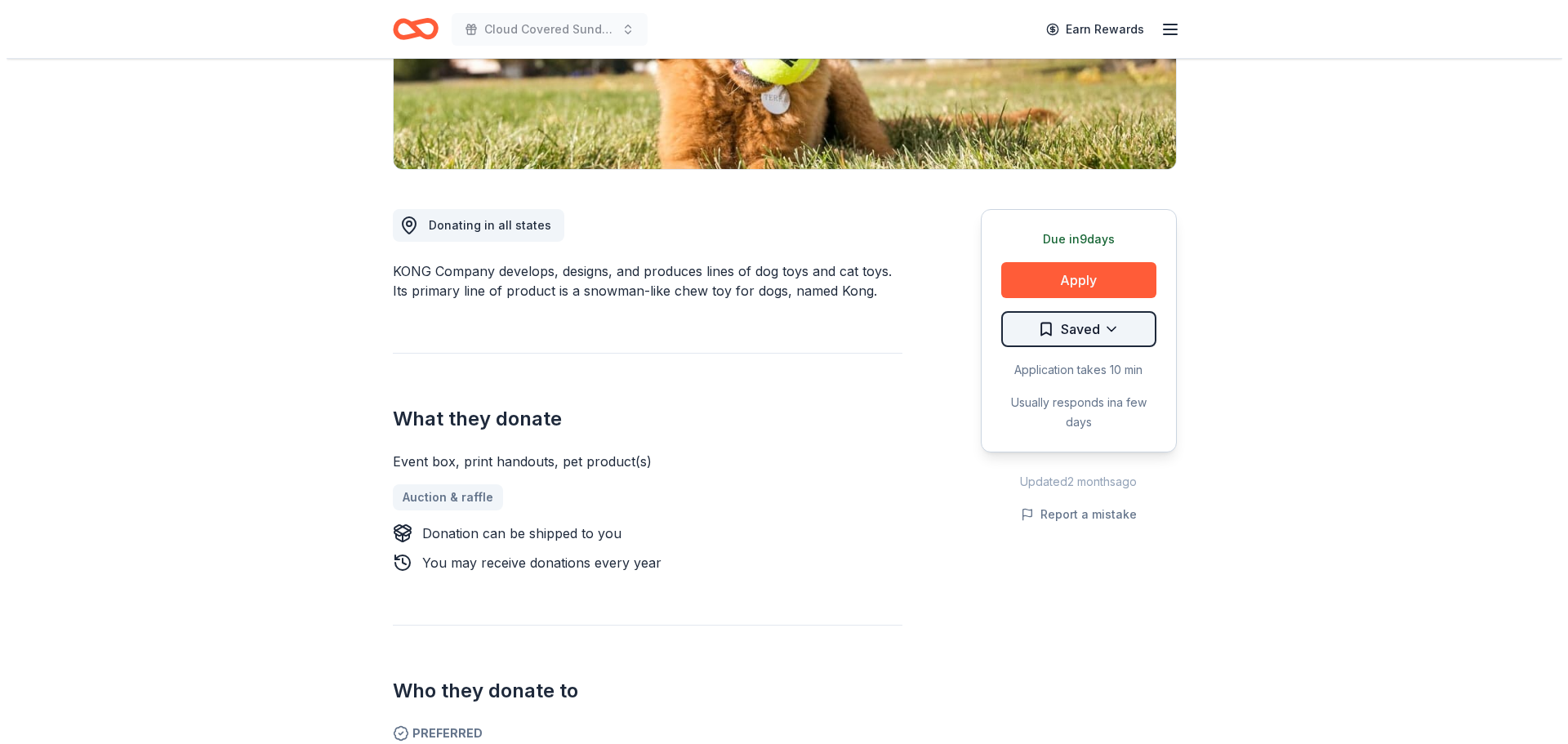
scroll to position [408, 0]
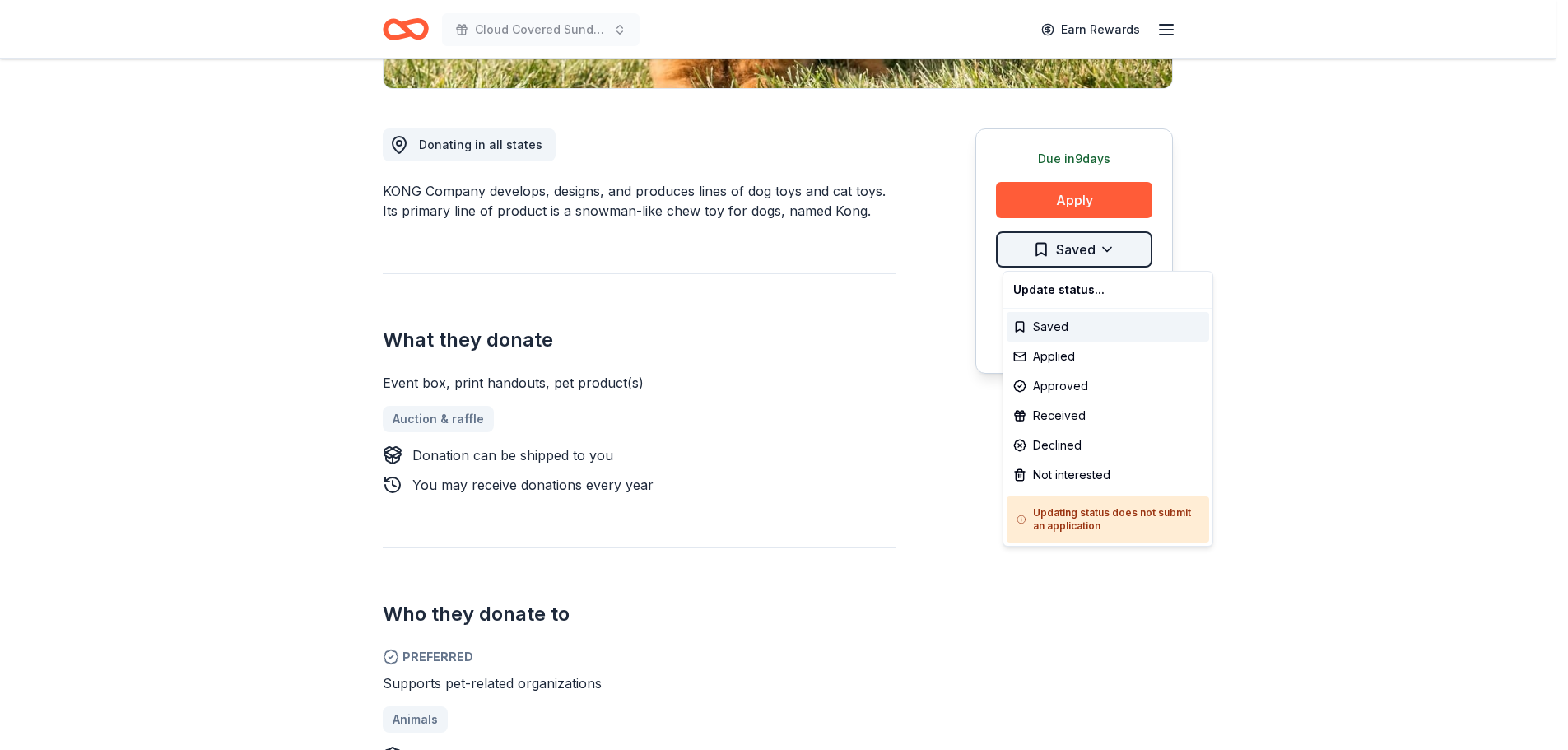
click at [1023, 354] on div "Applied" at bounding box center [1108, 356] width 202 height 29
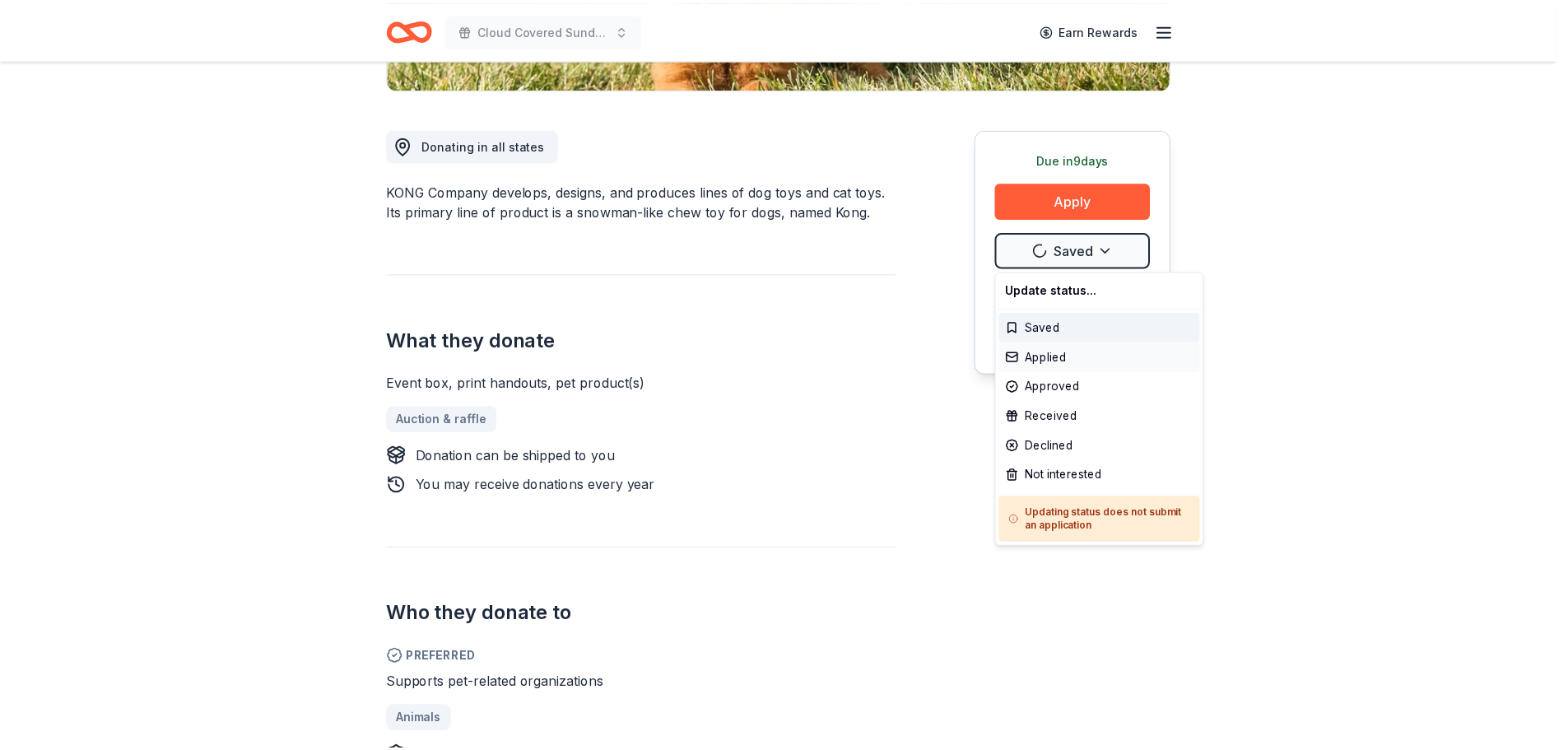
scroll to position [0, 0]
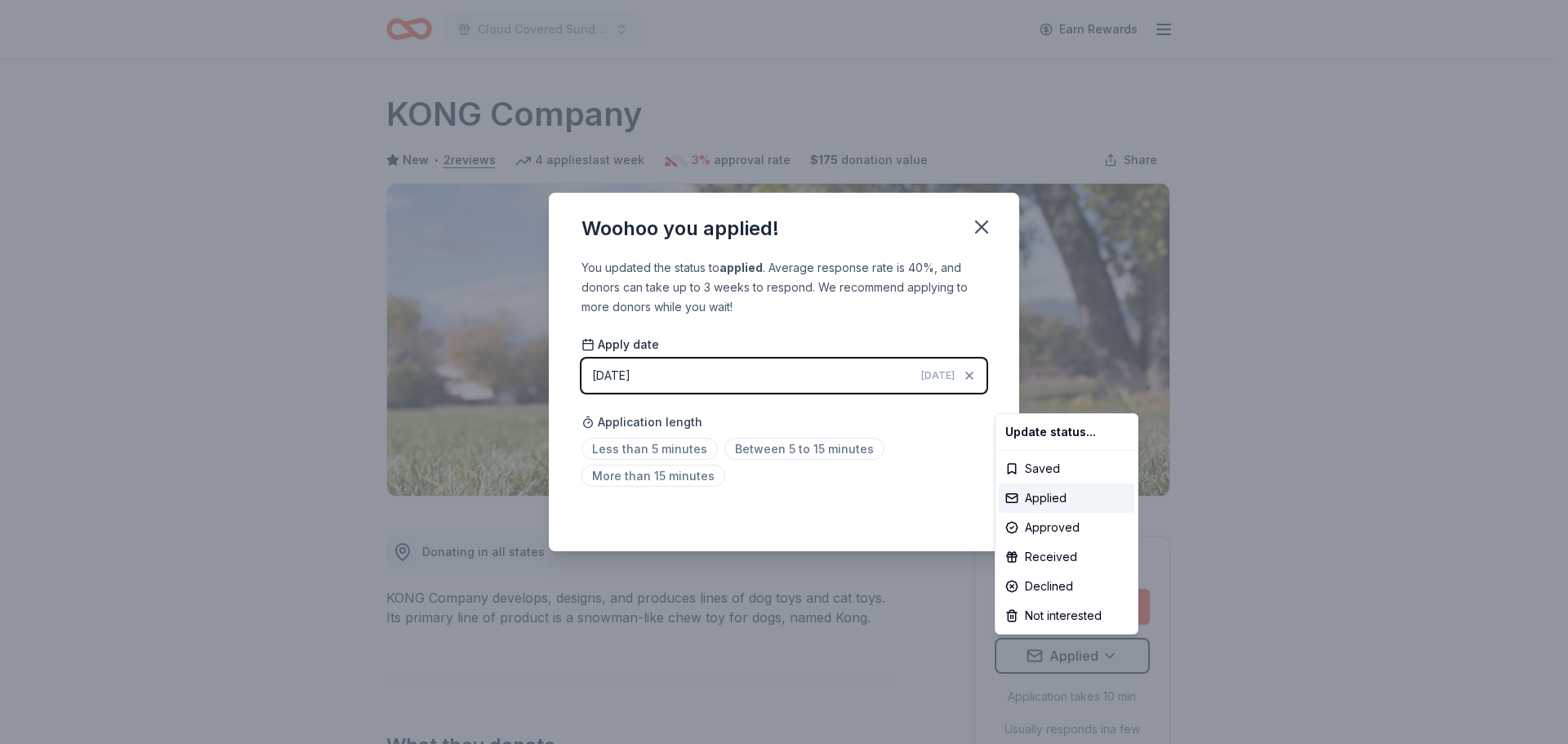
click at [663, 449] on html "Cloud Covered Sundays Earn Rewards Due in 9 days Share KONG Company New • 2 rev…" at bounding box center [784, 372] width 1568 height 744
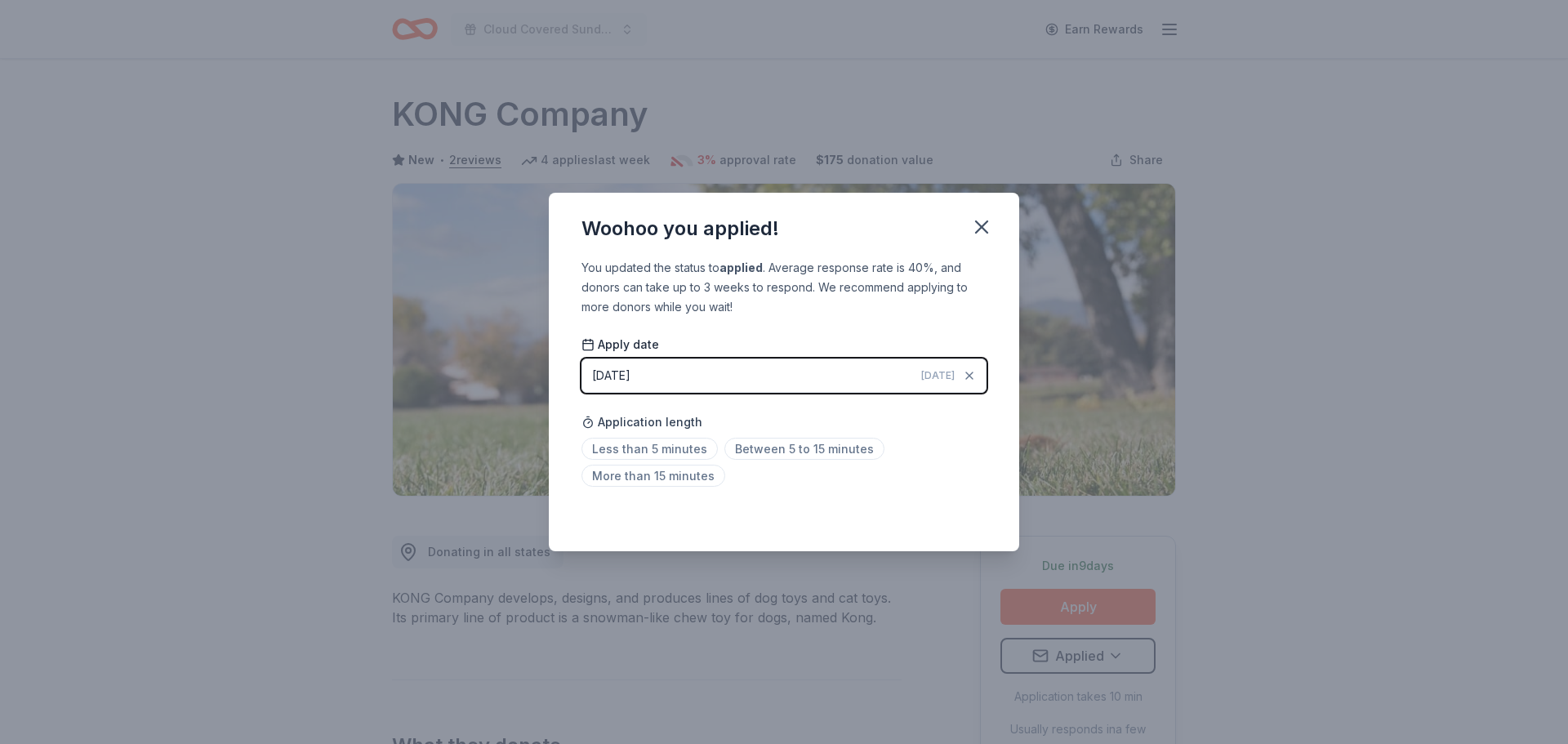
click at [855, 495] on div "You updated the status to applied . Average response rate is 40%, and donors ca…" at bounding box center [784, 405] width 471 height 294
click at [689, 445] on span "Less than 5 minutes" at bounding box center [649, 449] width 136 height 22
click at [986, 231] on icon "button" at bounding box center [981, 226] width 12 height 12
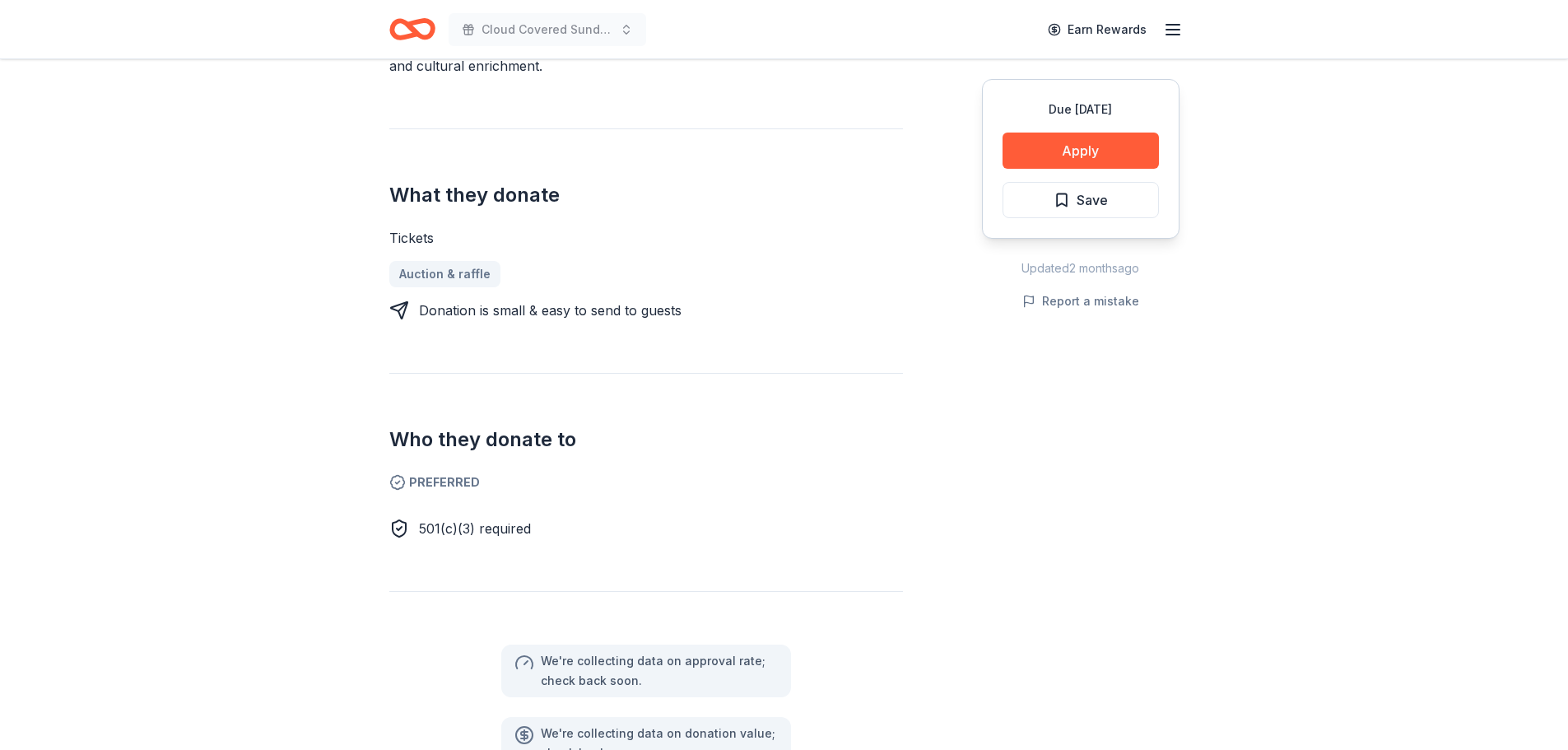
scroll to position [247, 0]
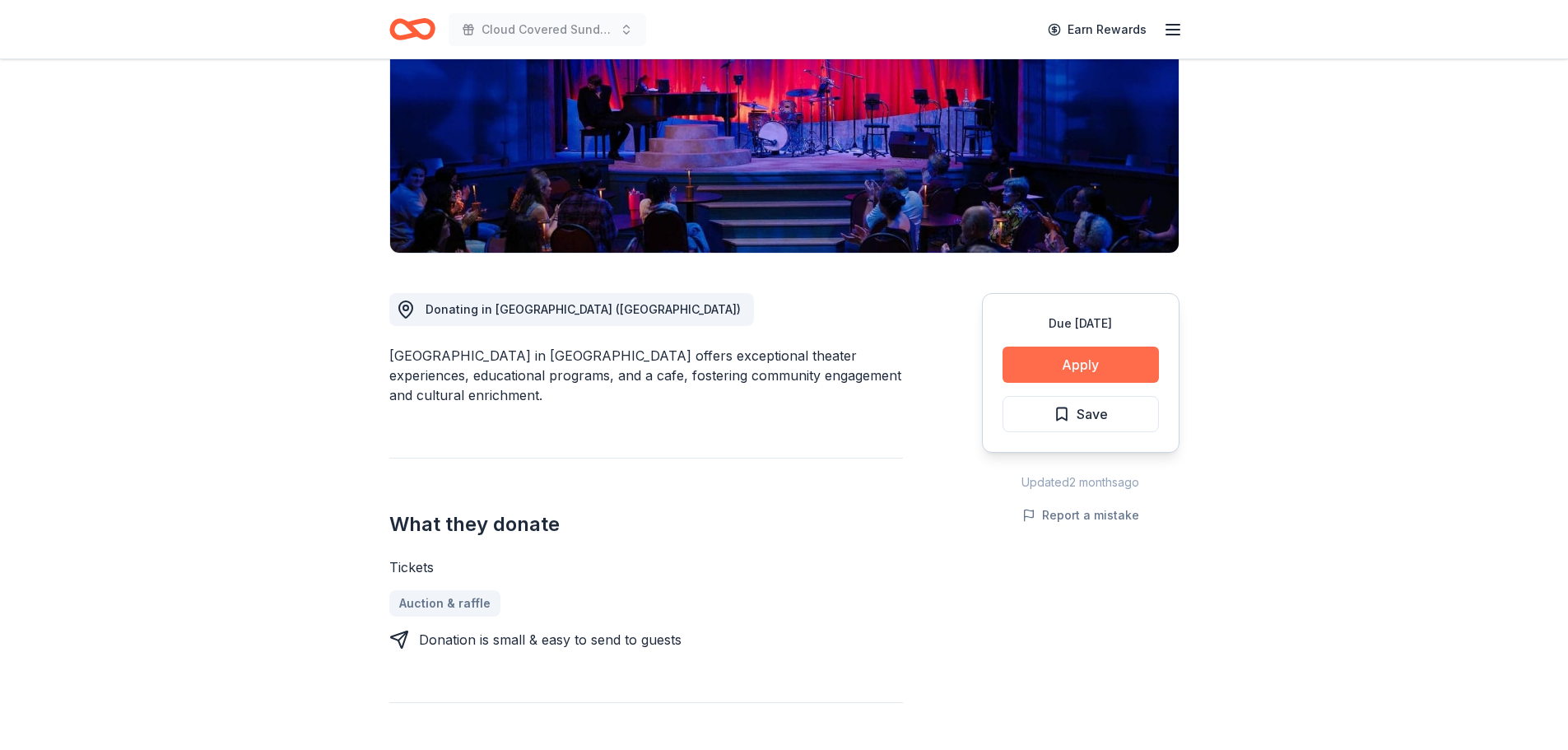
click at [1071, 359] on button "Apply" at bounding box center [1080, 365] width 156 height 37
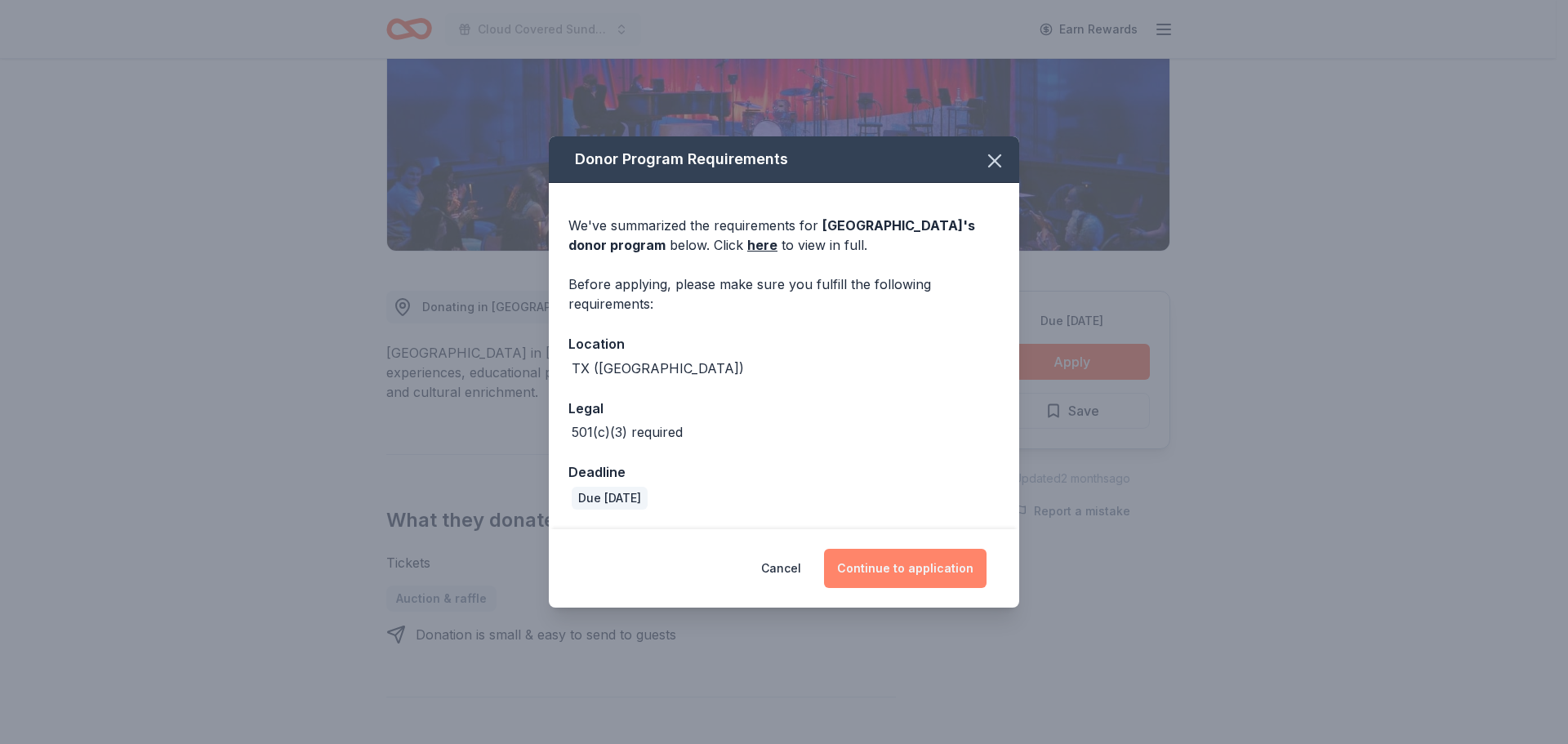
click at [895, 563] on button "Continue to application" at bounding box center [905, 568] width 163 height 39
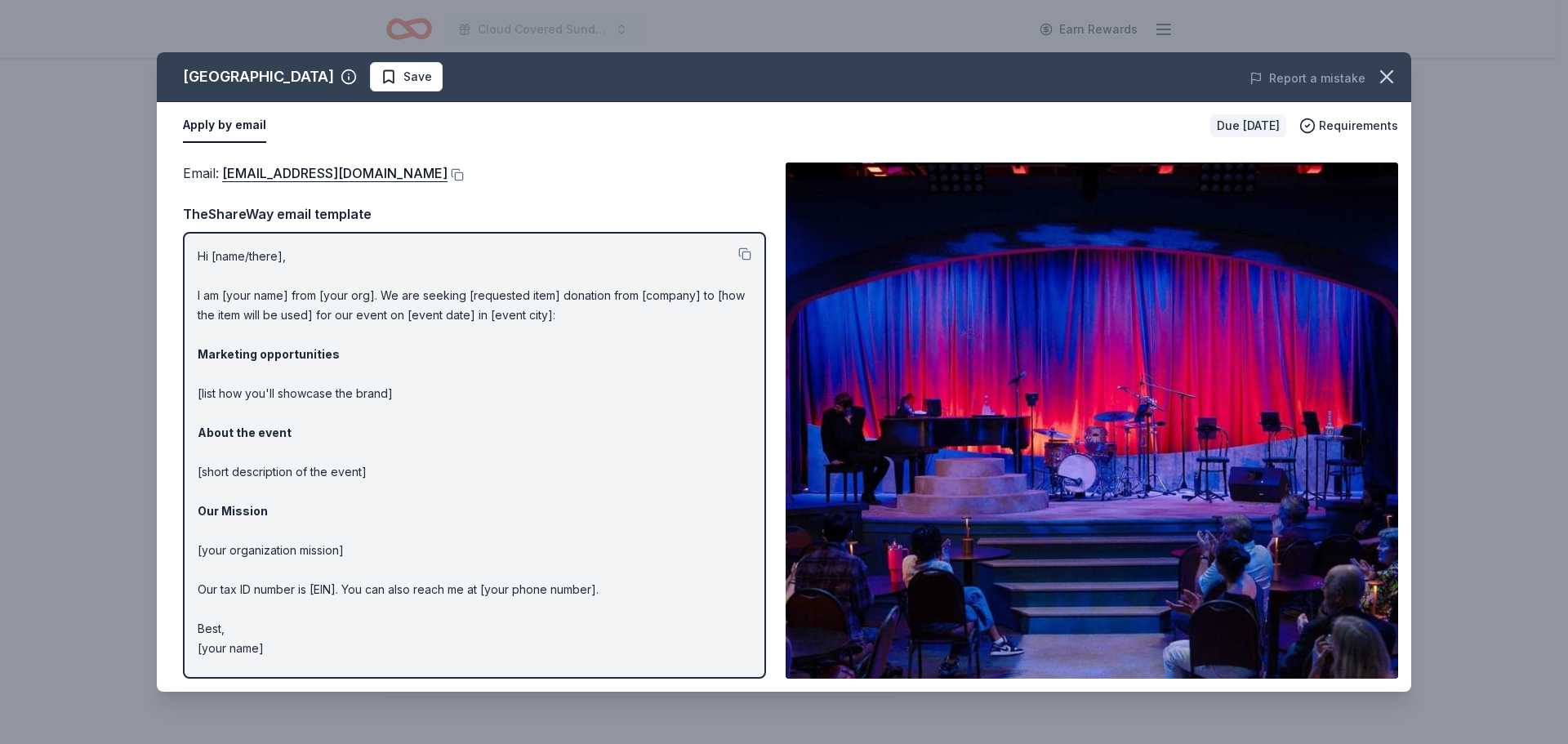
click at [523, 352] on p "Hi [name/there], I am [your name] from [your org]. We are seeking [requested it…" at bounding box center [474, 452] width 554 height 411
click at [1059, 378] on img at bounding box center [1092, 420] width 612 height 516
click at [1395, 70] on icon "button" at bounding box center [1387, 77] width 23 height 23
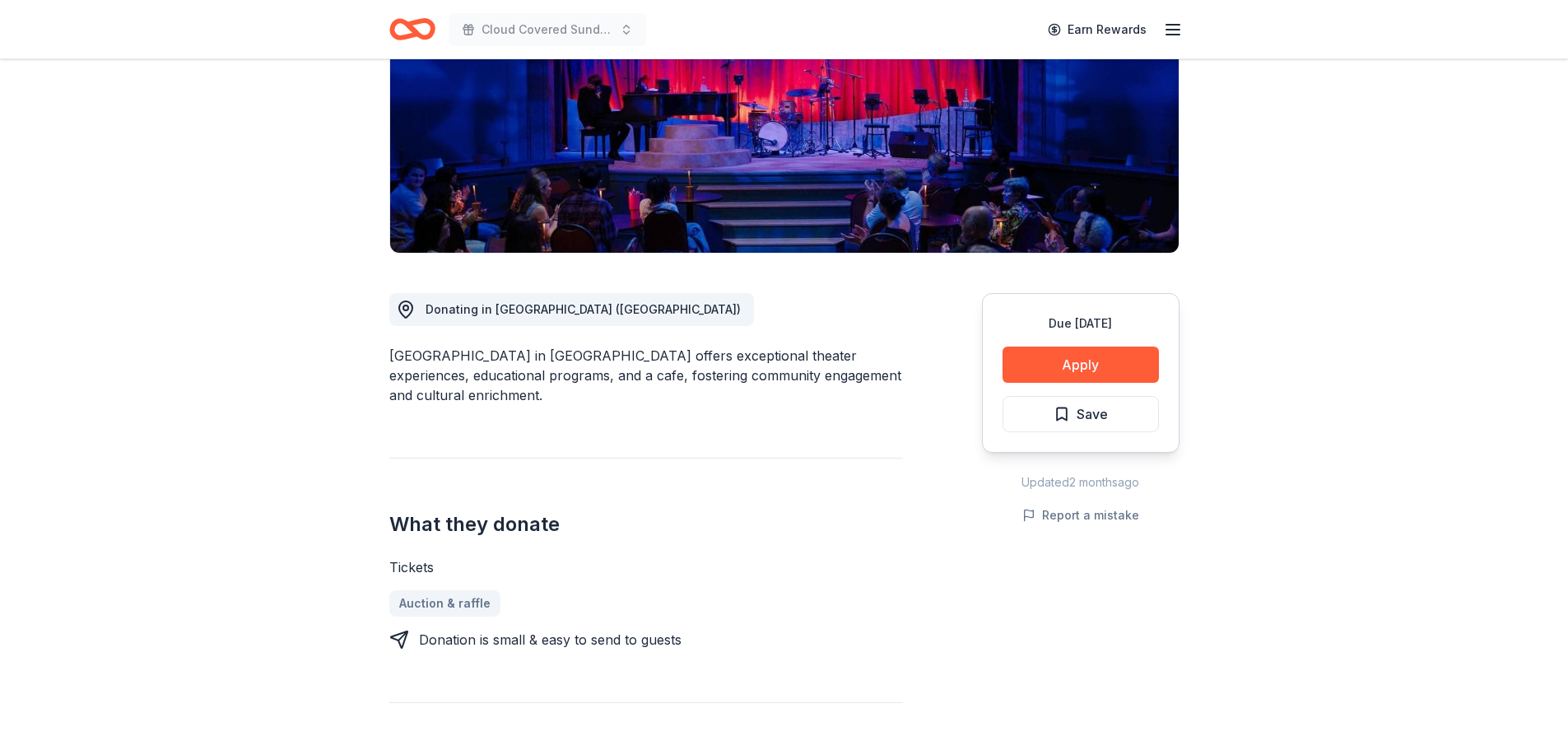
scroll to position [0, 0]
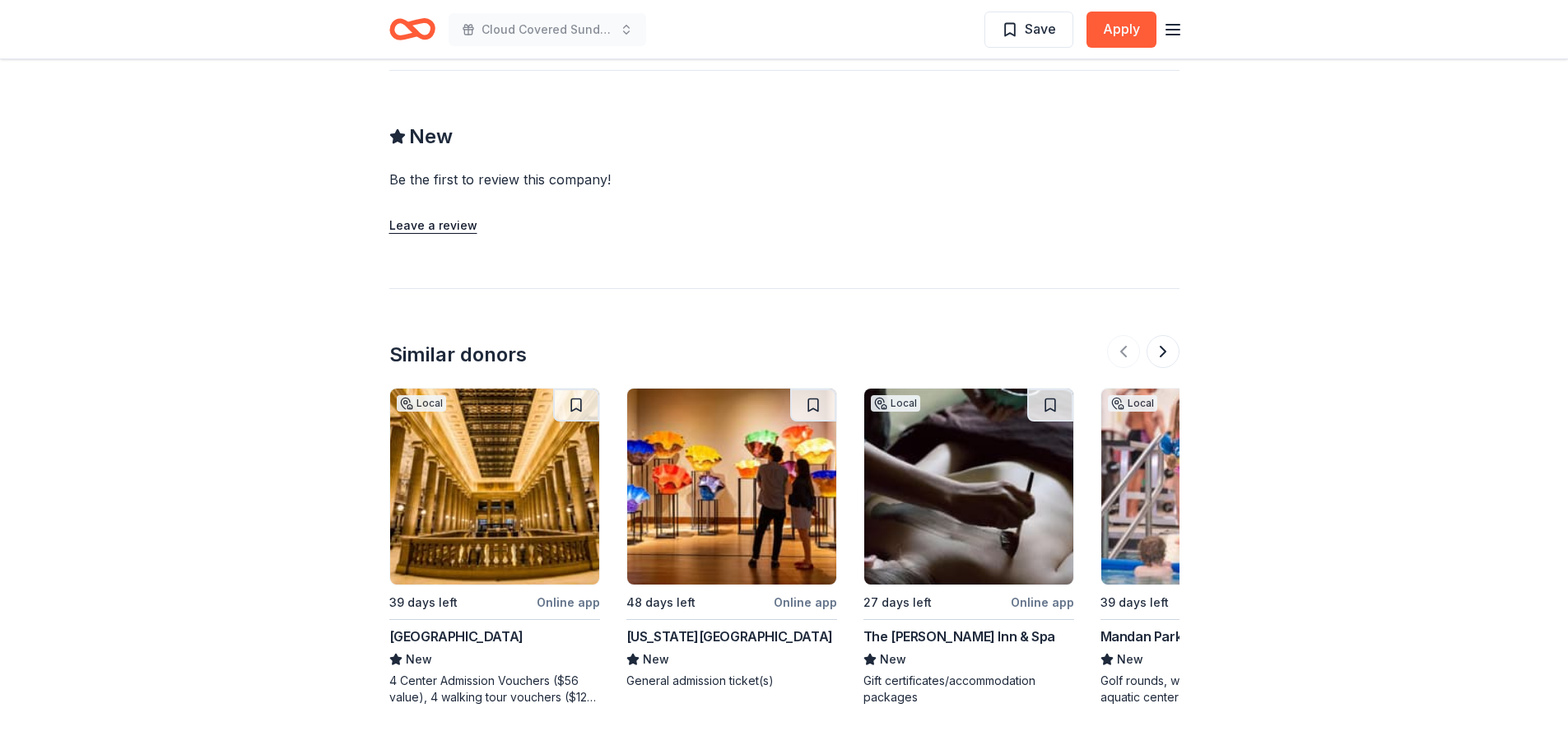
scroll to position [1743, 0]
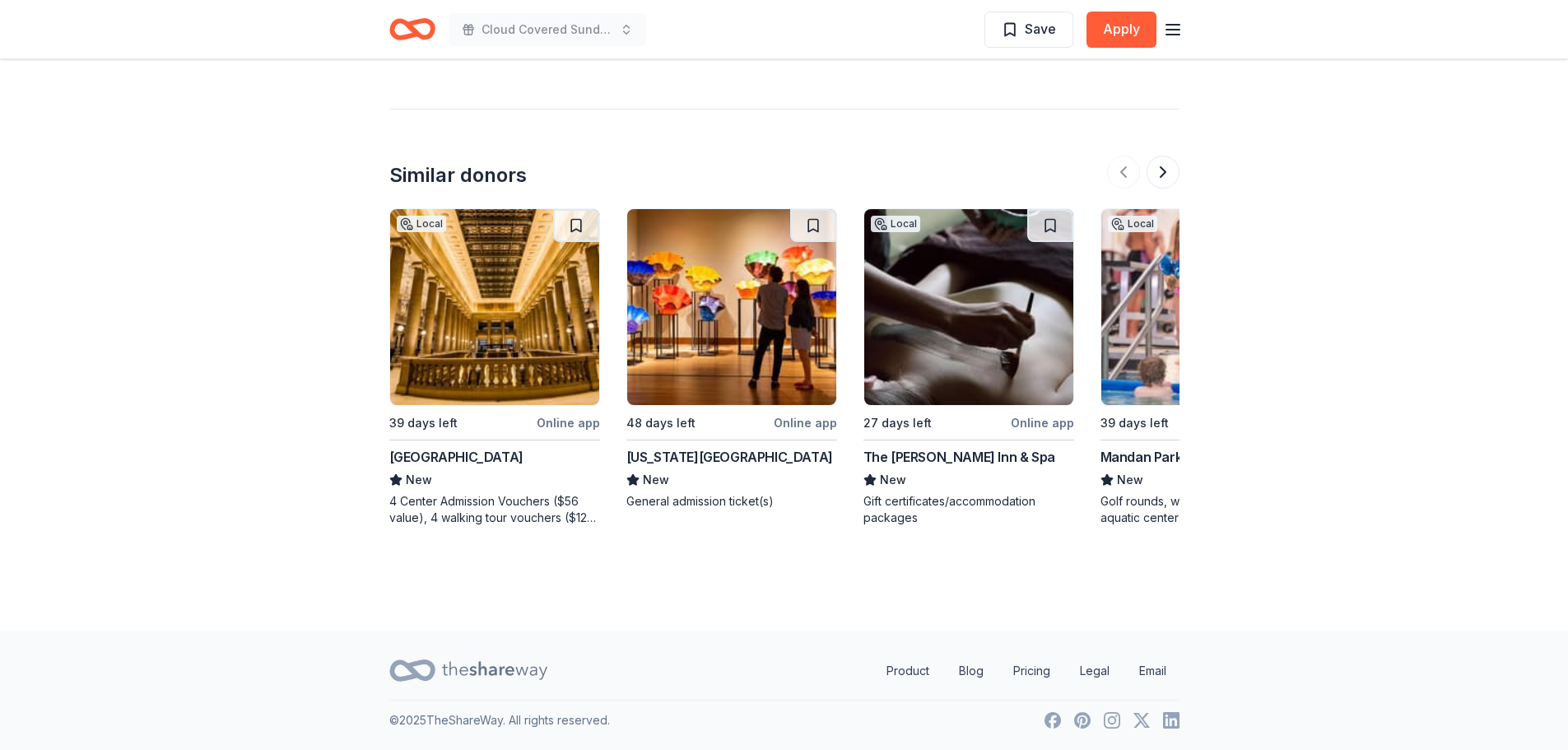
click at [924, 452] on div "The Allison Inn & Spa" at bounding box center [959, 457] width 192 height 20
